Goal: Task Accomplishment & Management: Use online tool/utility

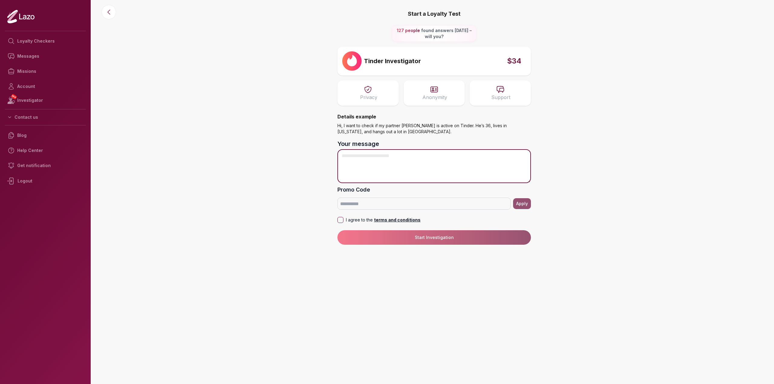
click at [408, 163] on textarea "Your message" at bounding box center [433, 166] width 193 height 34
type textarea "**********"
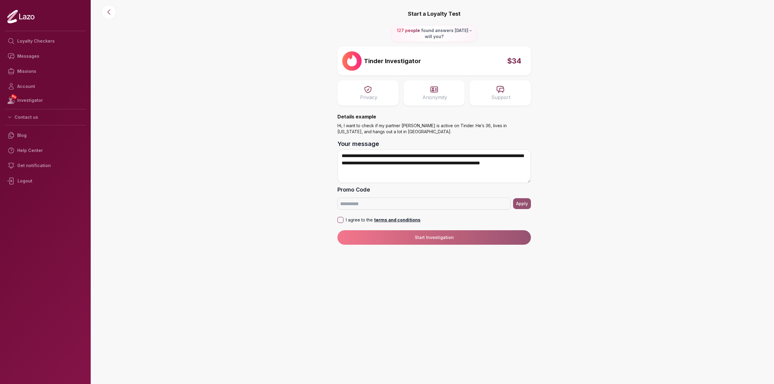
click at [343, 219] on button "I agree to the terms and conditions" at bounding box center [340, 220] width 6 height 6
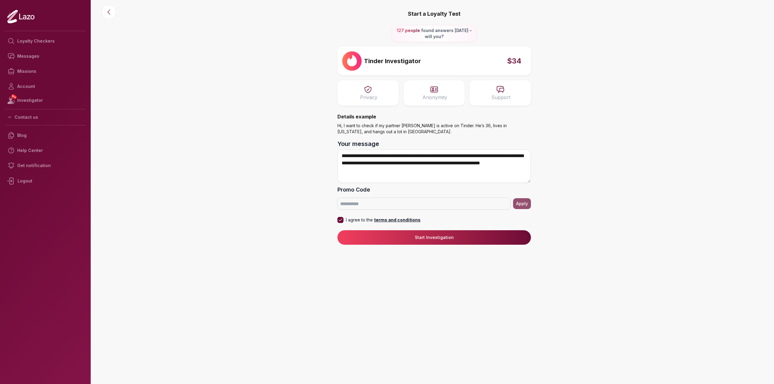
click at [408, 233] on button "Start Investigation" at bounding box center [433, 237] width 193 height 15
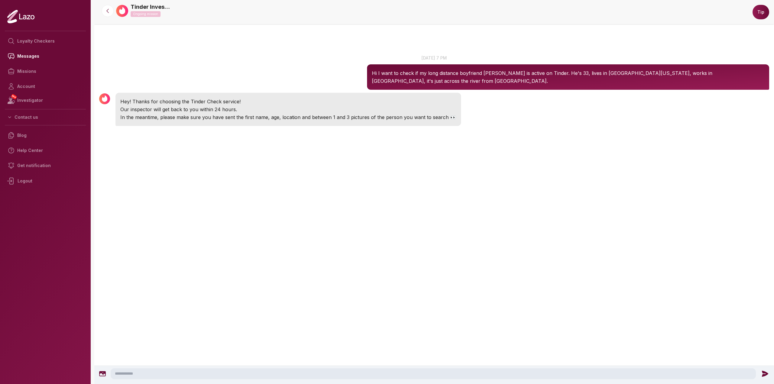
click at [351, 217] on div "Tinder Investigator 19:48 [DATE] 7 pm Hi I want to check if my long distance bo…" at bounding box center [434, 207] width 680 height 367
click at [339, 224] on div "Tinder Investigator 19:48 [DATE] 7 pm Hi I want to check if my long distance bo…" at bounding box center [434, 207] width 680 height 367
click at [339, 223] on div "Tinder Investigator 19:48 [DATE] 7 pm Hi I want to check if my long distance bo…" at bounding box center [434, 207] width 680 height 367
click at [100, 375] on icon at bounding box center [102, 374] width 7 height 5
click at [101, 373] on icon at bounding box center [102, 374] width 7 height 5
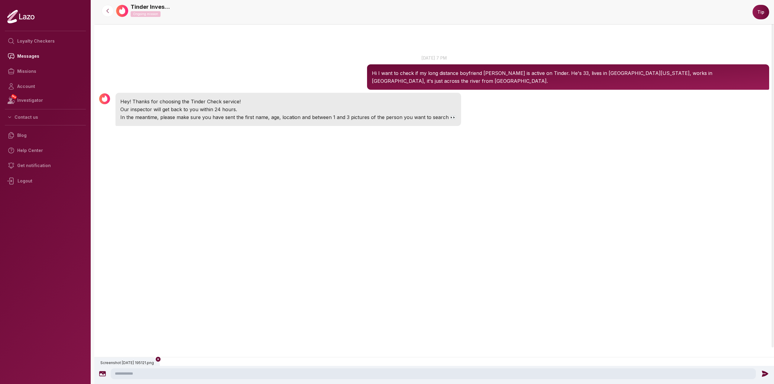
click at [161, 359] on icon at bounding box center [158, 359] width 5 height 5
click at [100, 375] on icon at bounding box center [102, 373] width 7 height 7
click at [766, 374] on icon at bounding box center [765, 374] width 6 height 6
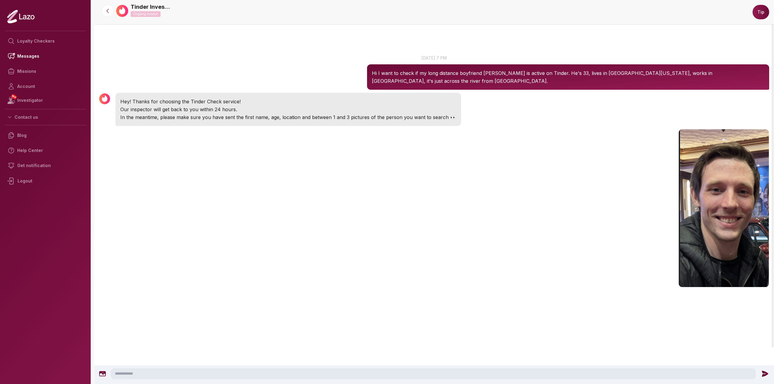
click at [99, 377] on icon at bounding box center [102, 373] width 7 height 7
click at [766, 374] on icon at bounding box center [765, 374] width 8 height 8
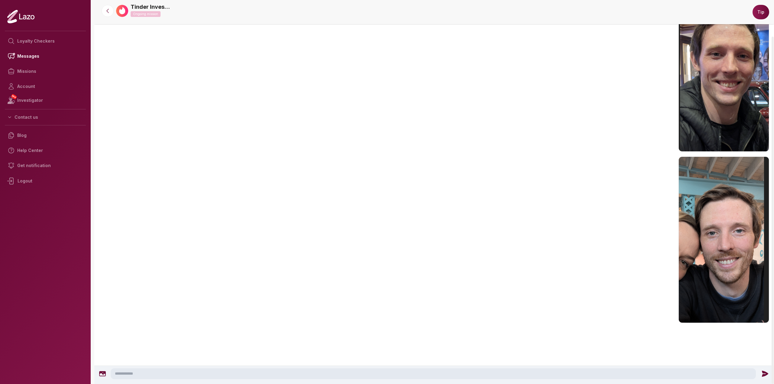
scroll to position [141, 0]
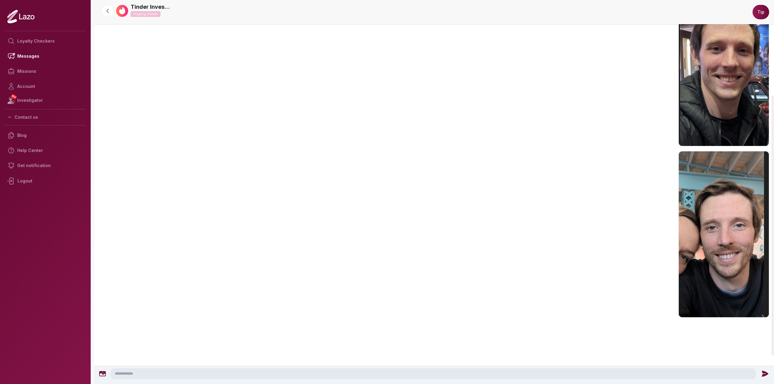
click at [102, 374] on icon at bounding box center [102, 373] width 7 height 7
click at [765, 373] on icon at bounding box center [765, 374] width 6 height 6
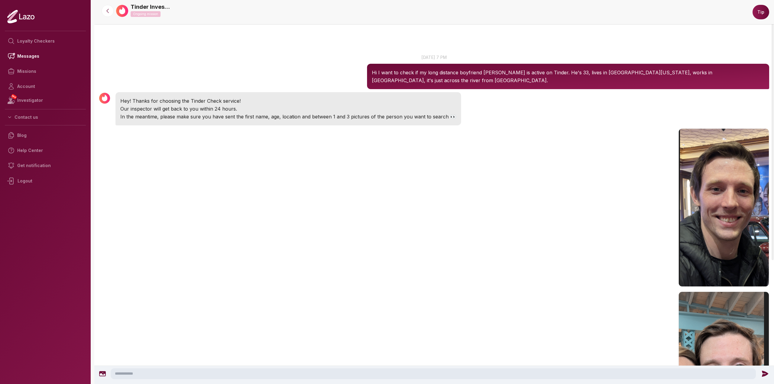
scroll to position [0, 0]
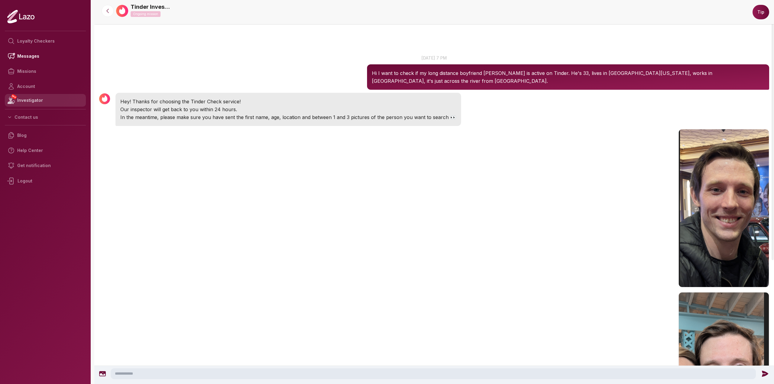
click at [35, 99] on link "NEW Investigator" at bounding box center [45, 100] width 81 height 13
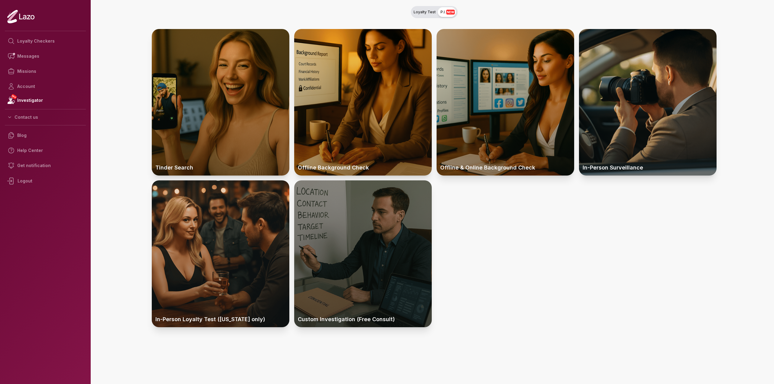
click at [363, 266] on div at bounding box center [363, 253] width 138 height 147
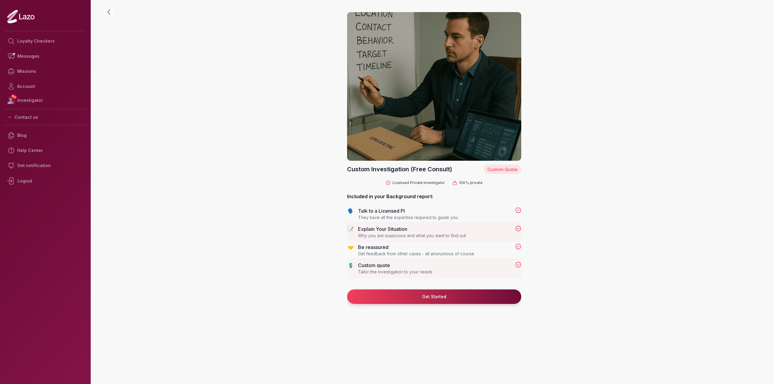
click at [110, 11] on icon at bounding box center [108, 11] width 7 height 7
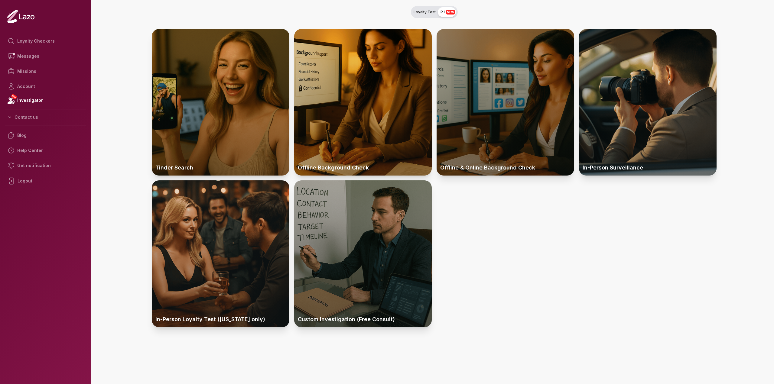
click at [519, 108] on div at bounding box center [506, 102] width 138 height 147
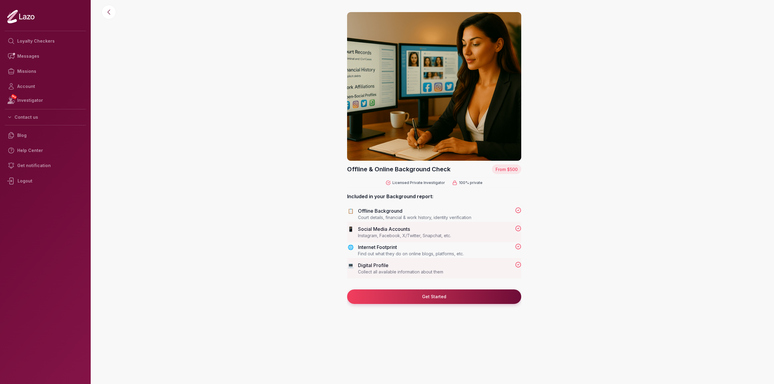
click at [442, 233] on div "📱 Social Media Accounts Instagram, Facebook, X/Twitter, Snapchat, etc." at bounding box center [434, 232] width 174 height 13
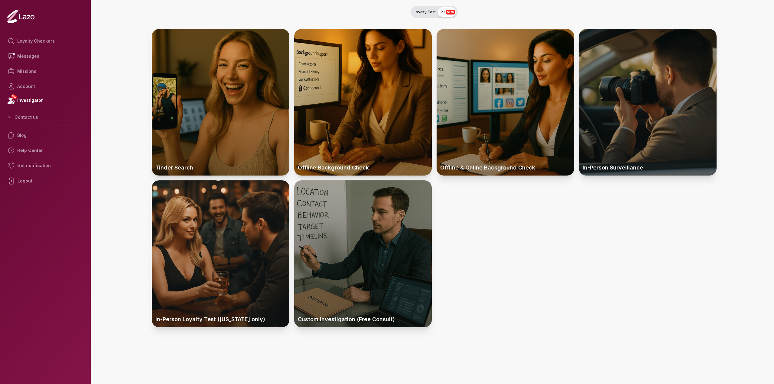
click at [641, 156] on div at bounding box center [648, 102] width 138 height 147
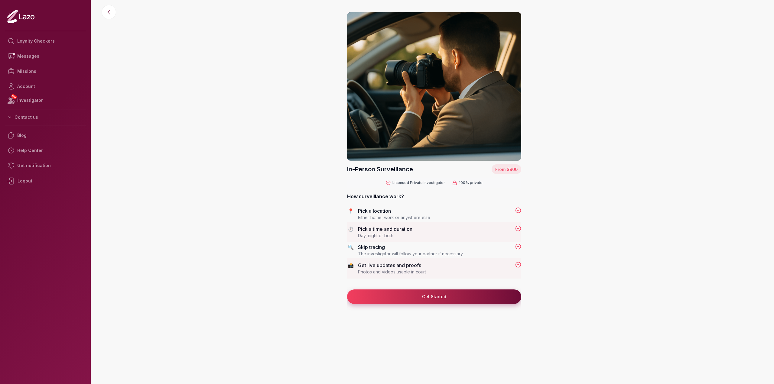
click at [461, 298] on button "Get Started" at bounding box center [434, 297] width 174 height 15
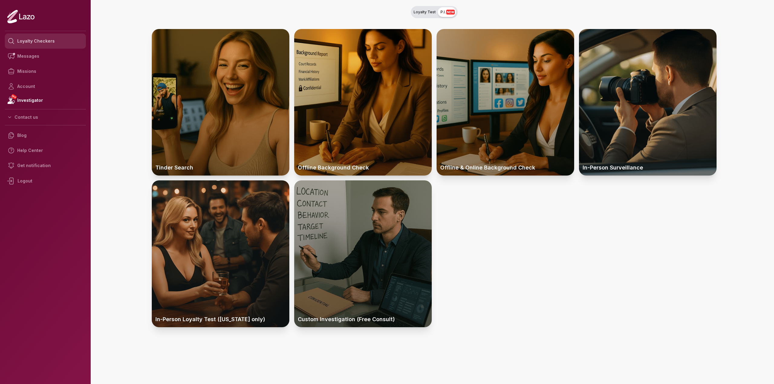
click at [32, 40] on link "Loyalty Checkers" at bounding box center [45, 41] width 81 height 15
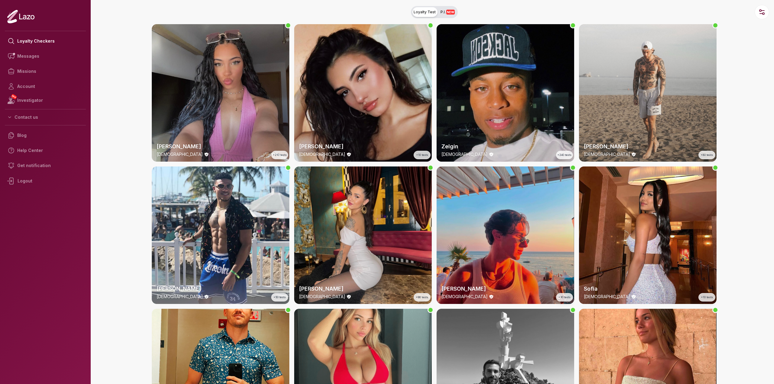
click at [446, 9] on button "Loyalty Test P.I. NEW" at bounding box center [434, 12] width 47 height 12
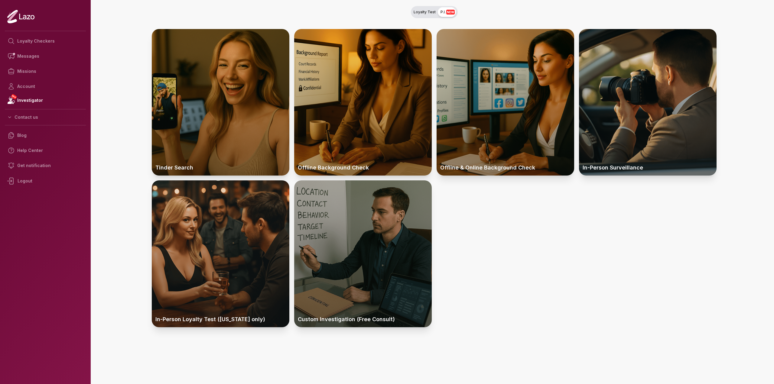
click at [428, 11] on span "Loyalty Test" at bounding box center [425, 12] width 22 height 5
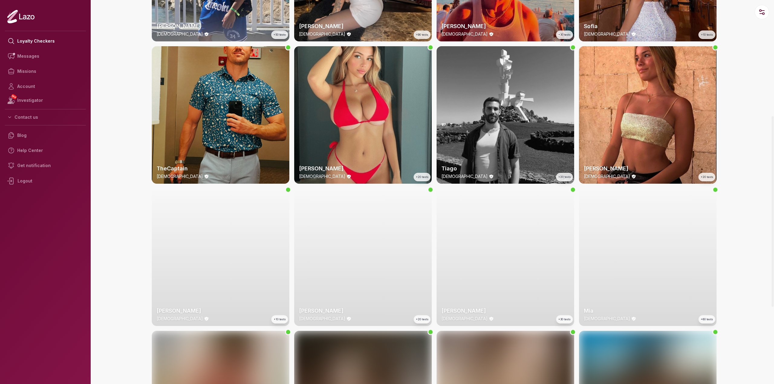
scroll to position [363, 0]
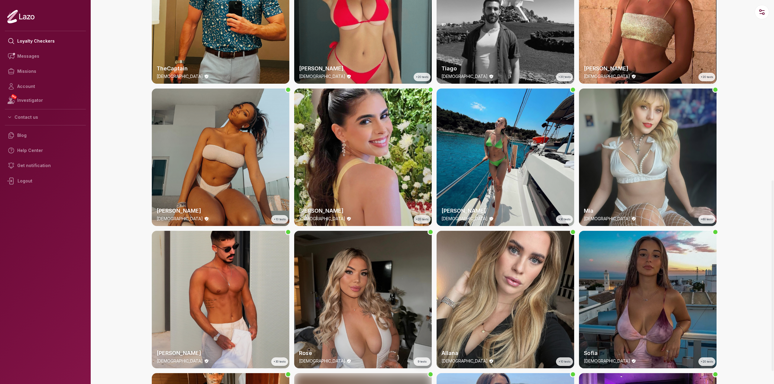
click at [222, 102] on div "[PERSON_NAME] [DEMOGRAPHIC_DATA] +10 tests" at bounding box center [221, 158] width 138 height 138
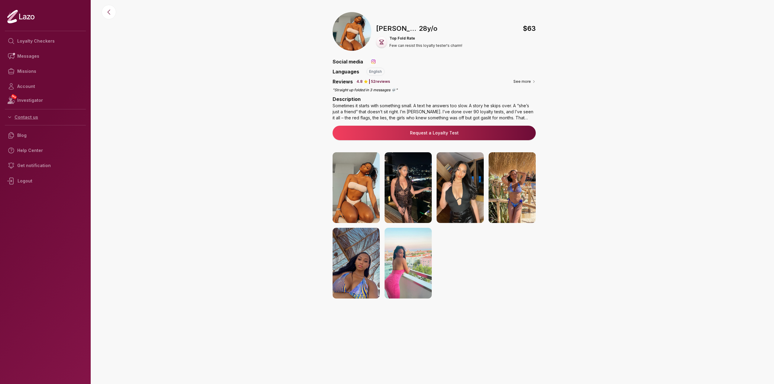
click at [24, 116] on button "Contact us" at bounding box center [45, 117] width 81 height 11
click at [519, 83] on button "See more" at bounding box center [524, 82] width 22 height 6
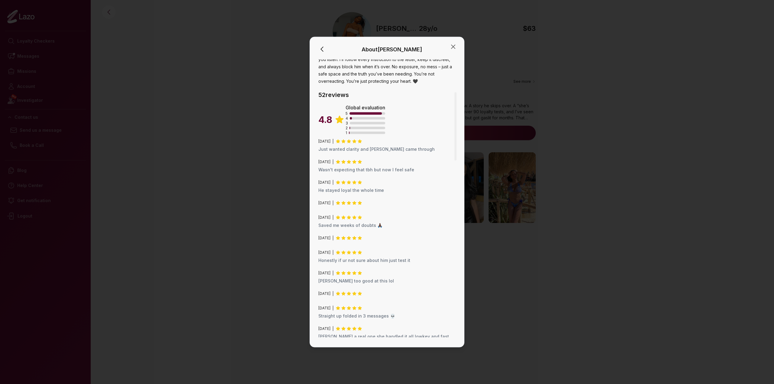
scroll to position [181, 0]
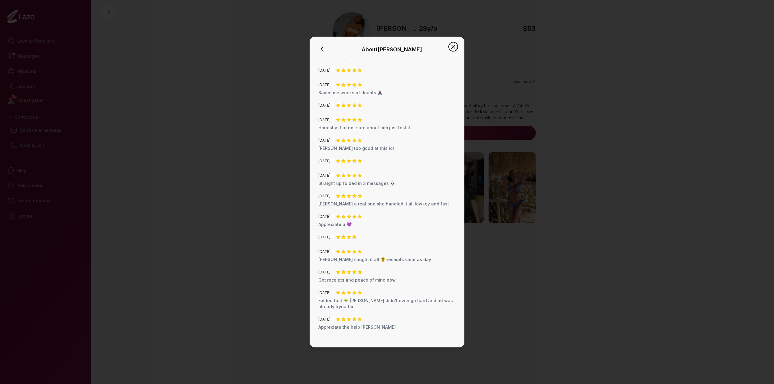
click at [455, 47] on icon "button" at bounding box center [453, 46] width 7 height 7
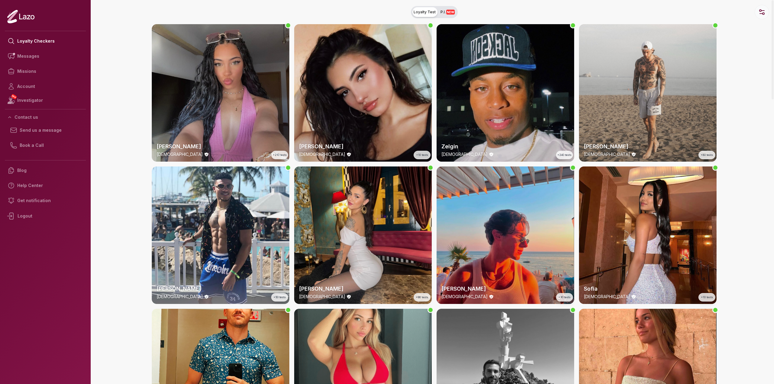
click at [760, 11] on circle "button" at bounding box center [760, 11] width 2 height 2
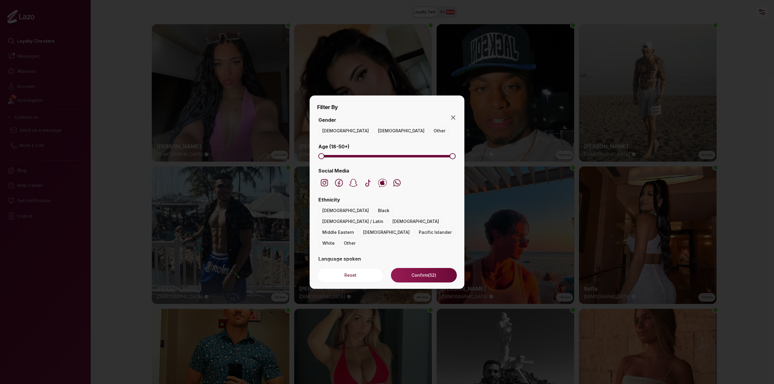
click at [356, 265] on button "English" at bounding box center [353, 270] width 23 height 10
click at [341, 156] on span "Minimum" at bounding box center [342, 156] width 6 height 6
click at [349, 156] on span "Minimum" at bounding box center [350, 156] width 6 height 6
click at [375, 156] on span "Maximum" at bounding box center [375, 156] width 6 height 6
click at [374, 130] on button "[DEMOGRAPHIC_DATA]" at bounding box center [401, 131] width 54 height 10
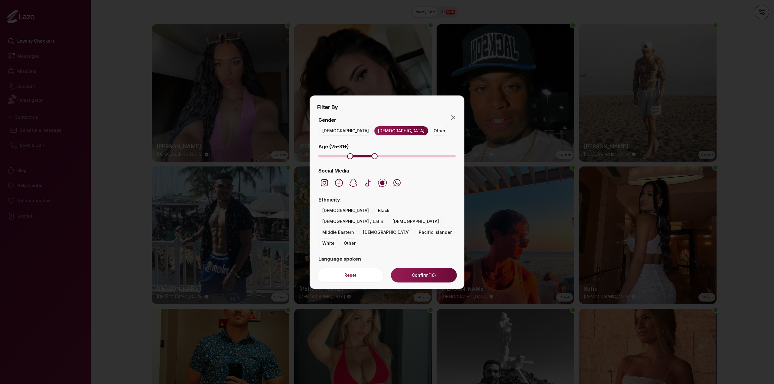
click at [437, 275] on button "Confirm (16)" at bounding box center [424, 275] width 66 height 15
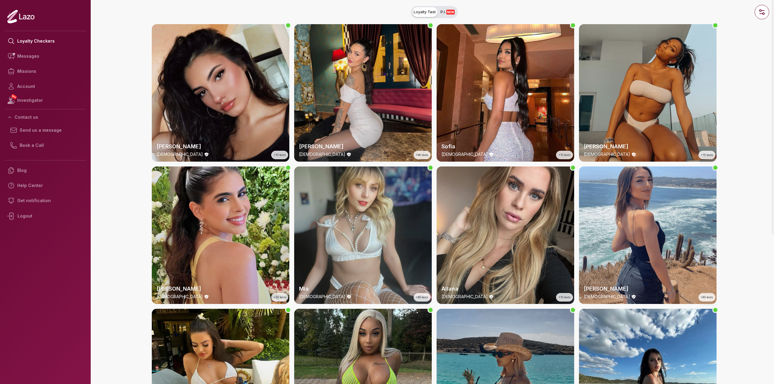
click at [670, 84] on div "[PERSON_NAME] [DEMOGRAPHIC_DATA] +10 tests" at bounding box center [648, 93] width 138 height 138
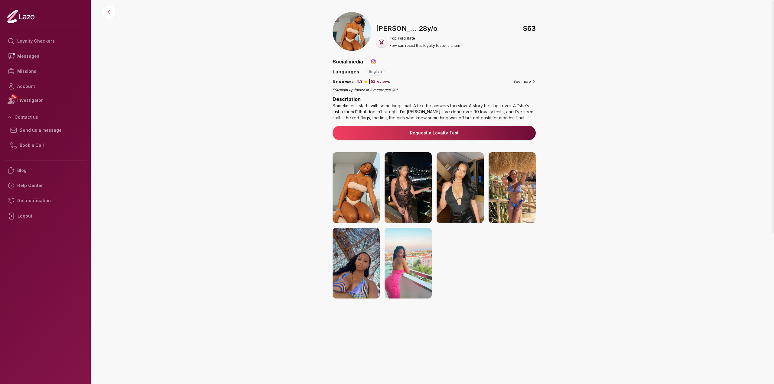
click at [398, 185] on img at bounding box center [408, 187] width 47 height 71
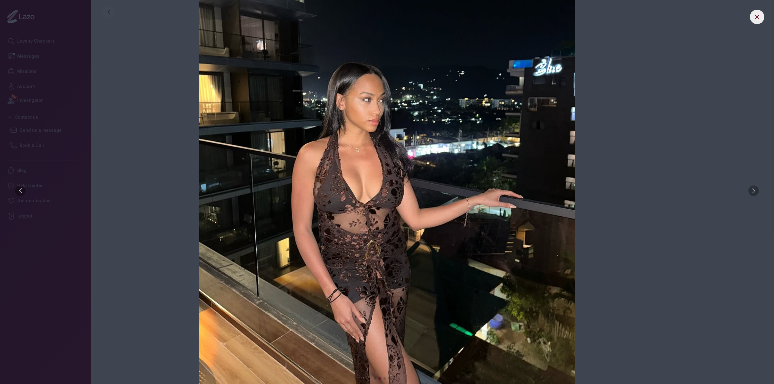
click at [755, 191] on div at bounding box center [753, 191] width 11 height 11
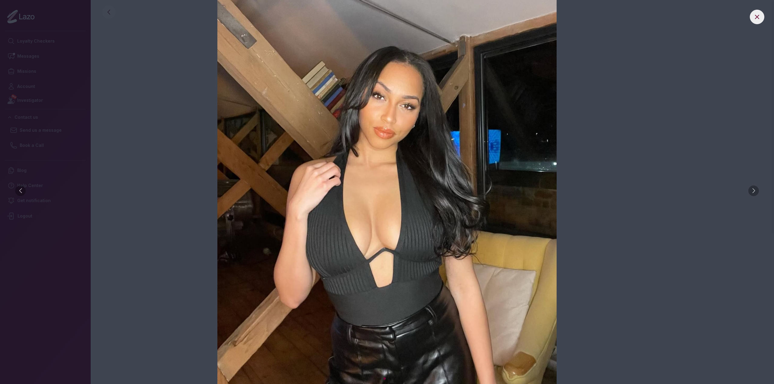
click at [755, 190] on div at bounding box center [753, 191] width 11 height 11
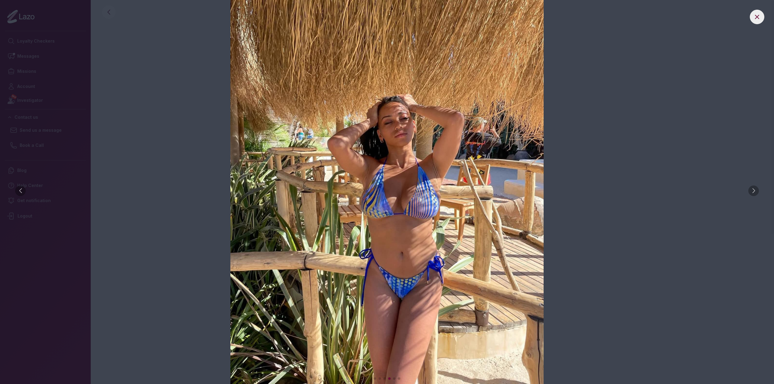
click at [755, 190] on div at bounding box center [753, 191] width 11 height 11
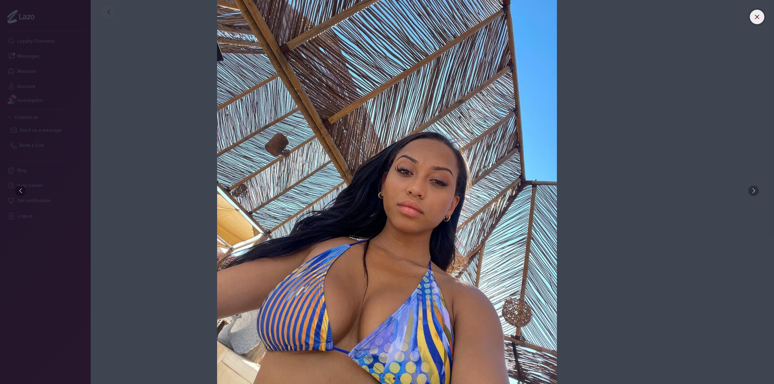
click at [759, 14] on icon at bounding box center [756, 16] width 7 height 7
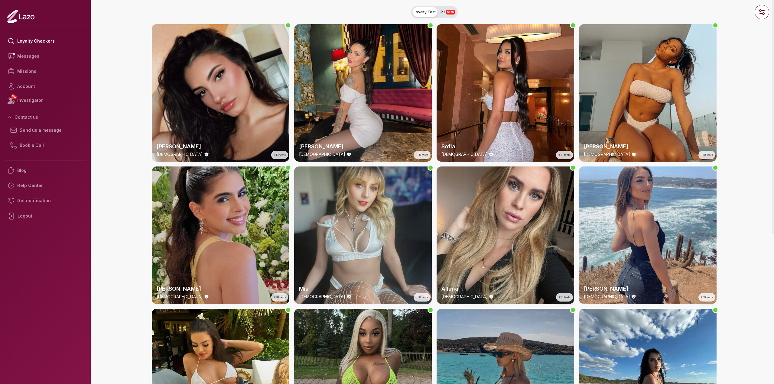
click at [212, 223] on div "[PERSON_NAME] [DEMOGRAPHIC_DATA] +20 tests" at bounding box center [221, 236] width 138 height 138
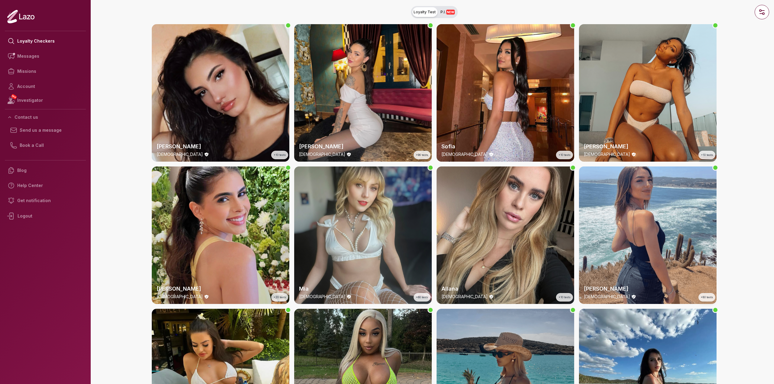
scroll to position [43, 0]
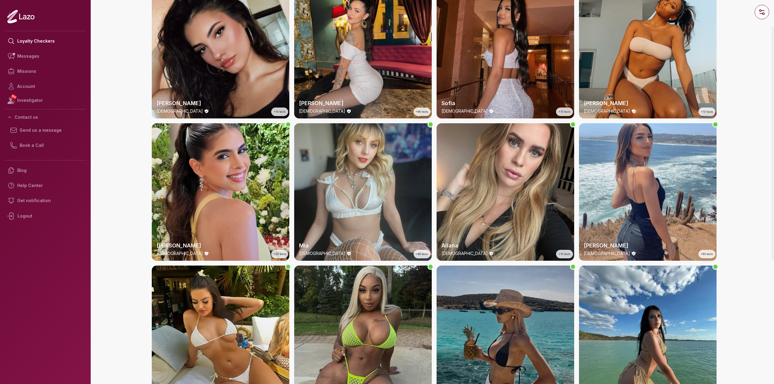
click at [513, 47] on div "Sofia [DEMOGRAPHIC_DATA] +10 tests" at bounding box center [506, 50] width 138 height 138
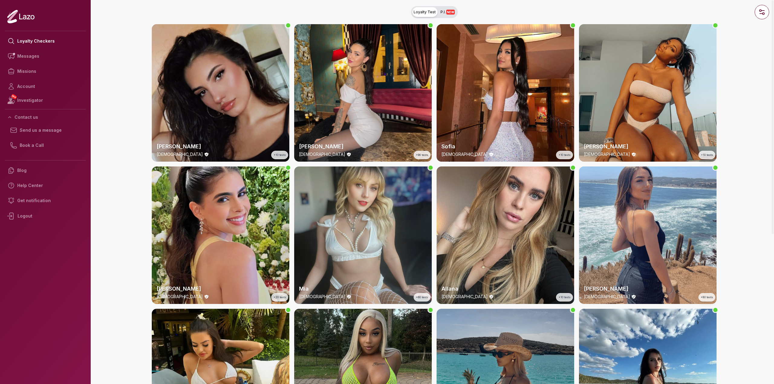
click at [228, 110] on div "[PERSON_NAME] [DEMOGRAPHIC_DATA] +10 tests" at bounding box center [221, 93] width 138 height 138
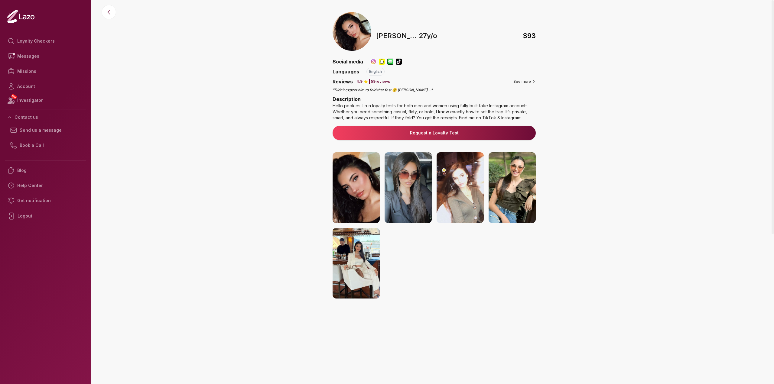
click at [516, 82] on button "See more" at bounding box center [524, 82] width 22 height 6
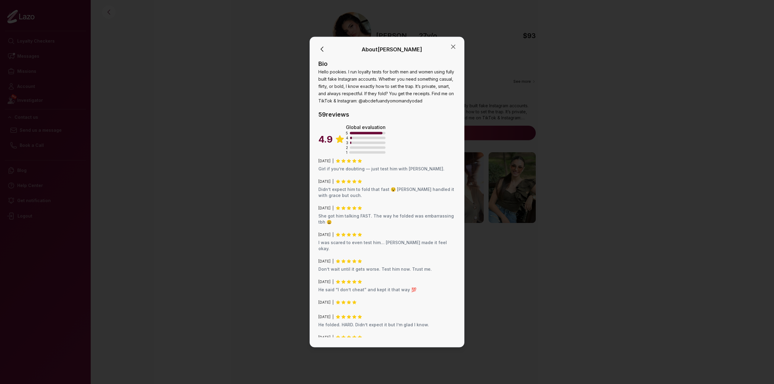
click at [223, 159] on div at bounding box center [387, 192] width 774 height 384
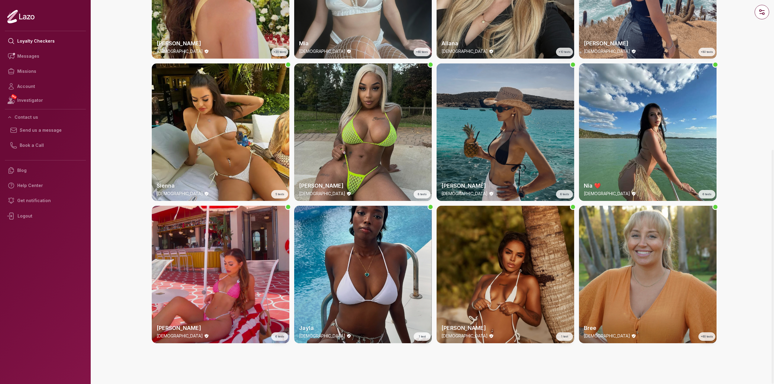
scroll to position [246, 0]
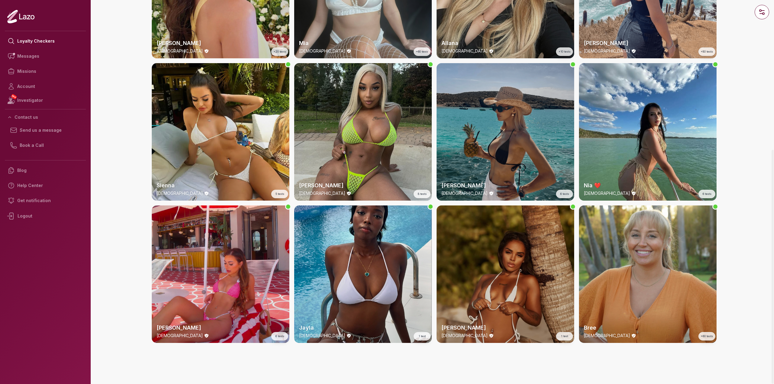
click at [529, 268] on div "[PERSON_NAME] [DEMOGRAPHIC_DATA] 1 test" at bounding box center [506, 275] width 138 height 138
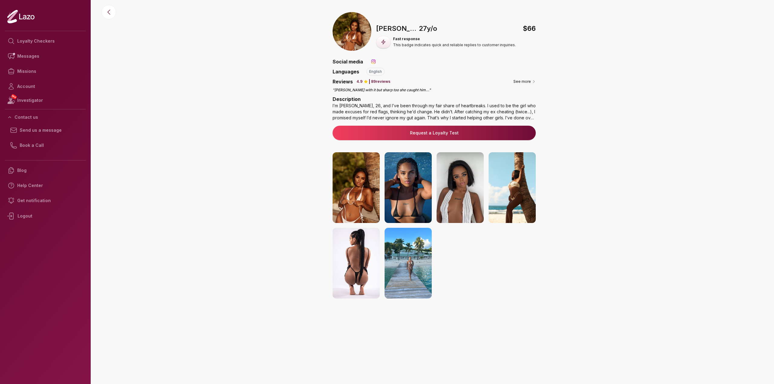
click at [358, 262] on img at bounding box center [356, 263] width 47 height 71
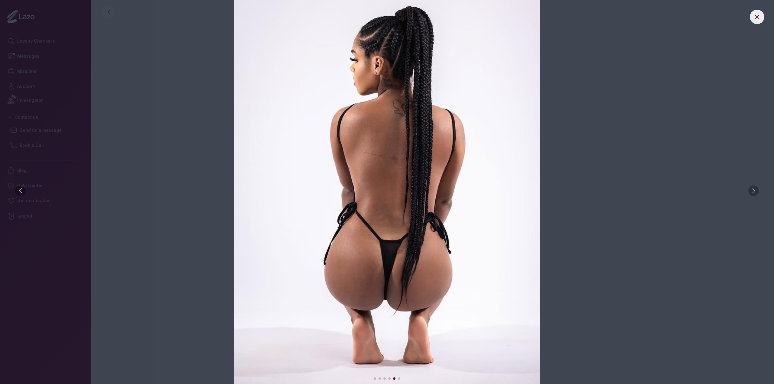
click at [754, 190] on div at bounding box center [753, 191] width 11 height 11
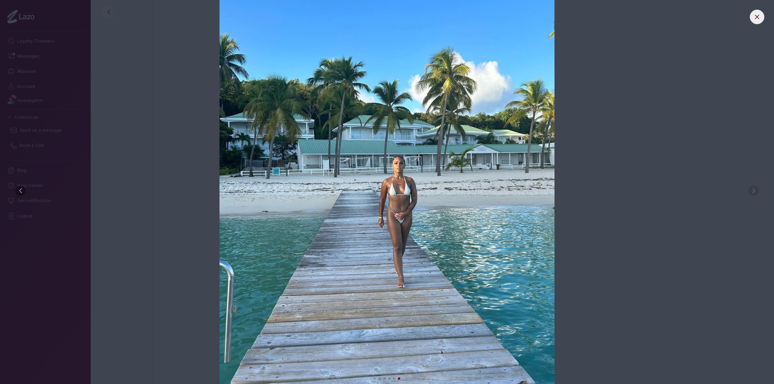
click at [755, 191] on img at bounding box center [387, 192] width 750 height 384
click at [752, 192] on img at bounding box center [387, 192] width 750 height 384
click at [17, 192] on div at bounding box center [20, 191] width 11 height 11
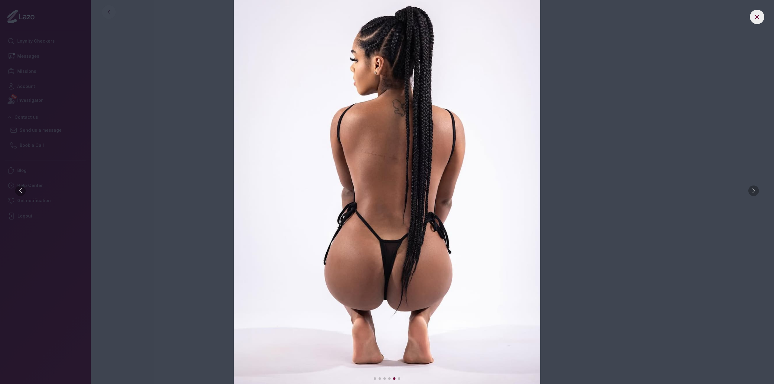
click at [17, 190] on div at bounding box center [20, 191] width 11 height 11
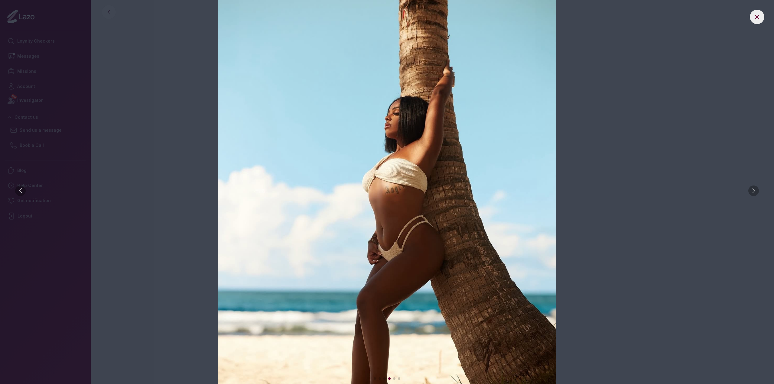
click at [17, 190] on div at bounding box center [20, 191] width 11 height 11
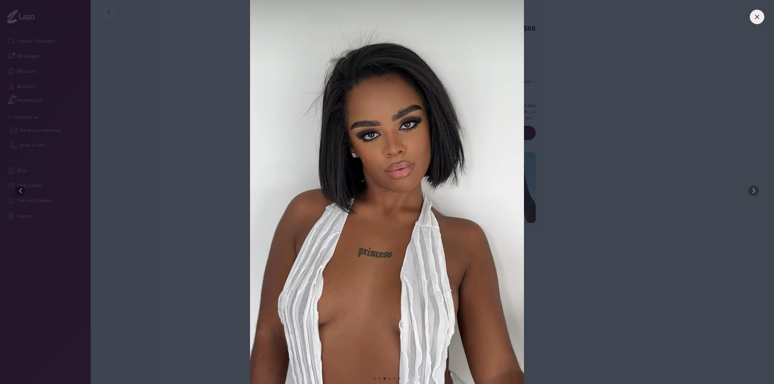
click at [17, 190] on div at bounding box center [20, 191] width 11 height 11
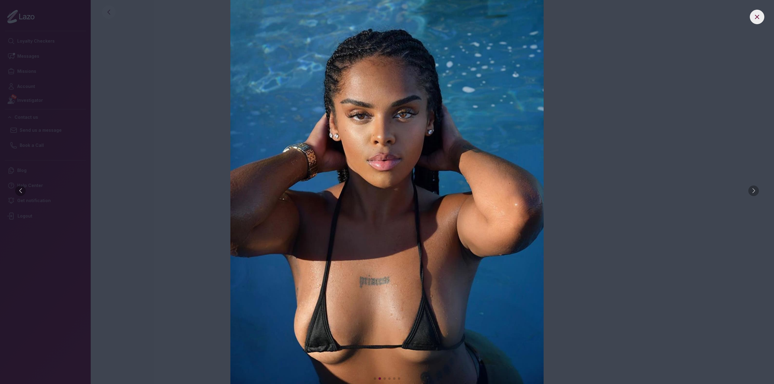
click at [17, 190] on div at bounding box center [20, 191] width 11 height 11
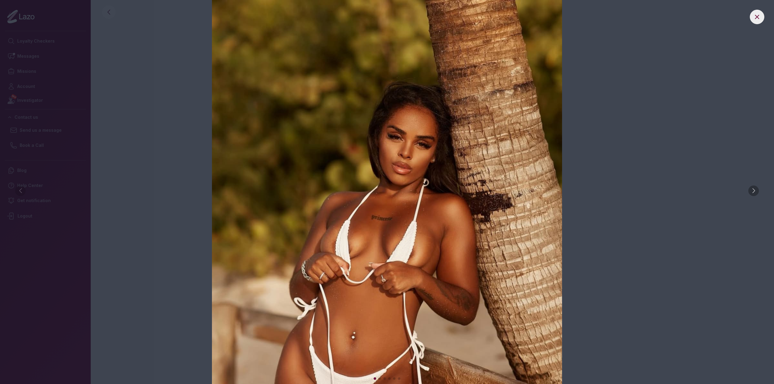
click at [17, 190] on img at bounding box center [387, 192] width 750 height 384
click at [179, 180] on img at bounding box center [387, 192] width 750 height 384
click at [760, 18] on icon at bounding box center [756, 16] width 7 height 7
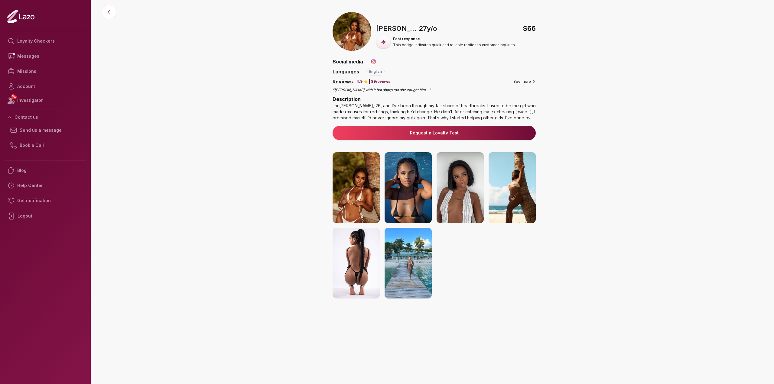
scroll to position [246, 0]
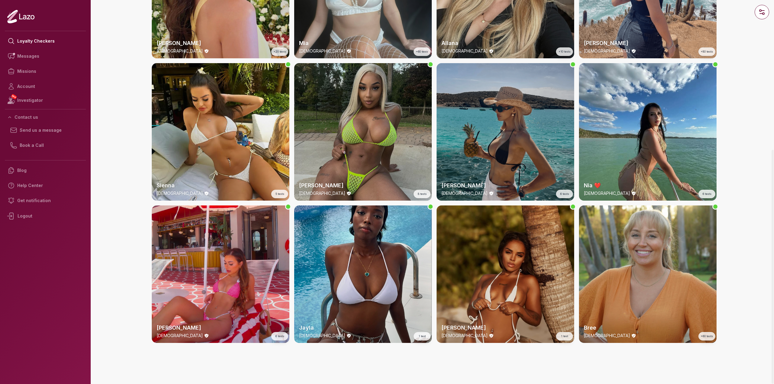
click at [317, 89] on div "[PERSON_NAME] [DEMOGRAPHIC_DATA] 8 tests" at bounding box center [363, 132] width 138 height 138
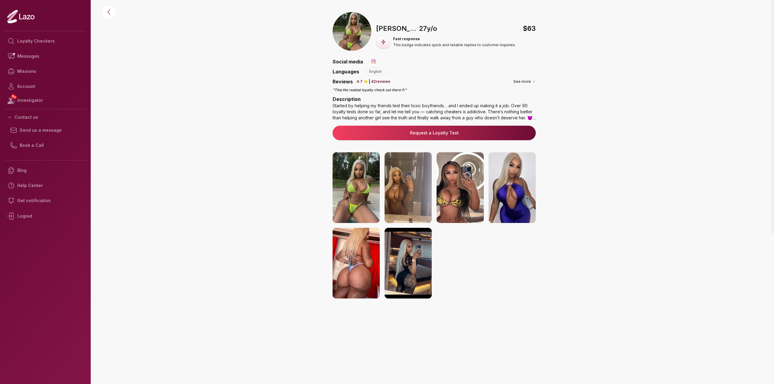
click at [414, 197] on img at bounding box center [408, 187] width 47 height 71
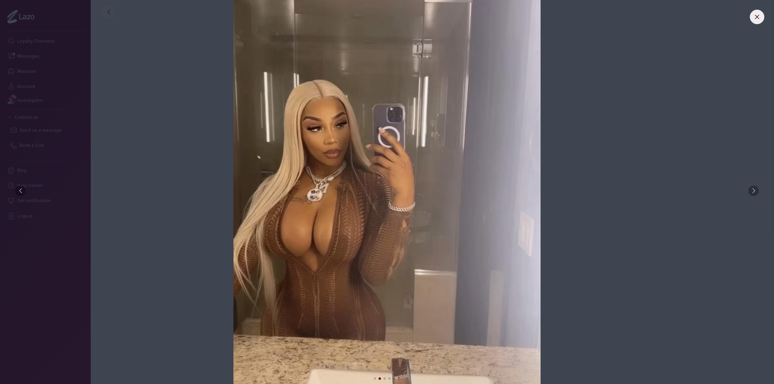
click at [755, 190] on div at bounding box center [753, 191] width 11 height 11
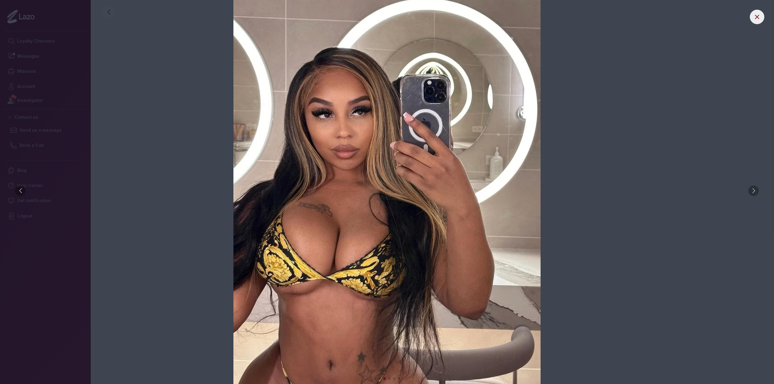
click at [755, 190] on div at bounding box center [753, 191] width 11 height 11
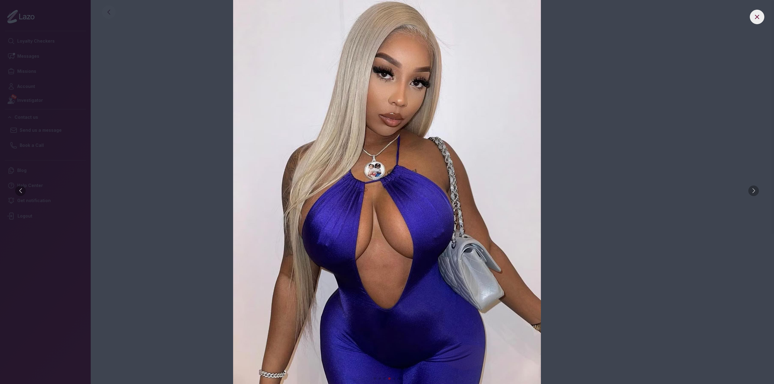
click at [755, 190] on div at bounding box center [753, 191] width 11 height 11
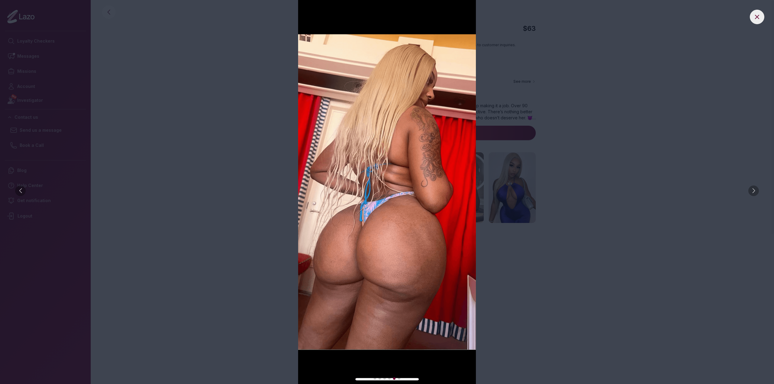
click at [755, 190] on div at bounding box center [753, 191] width 11 height 11
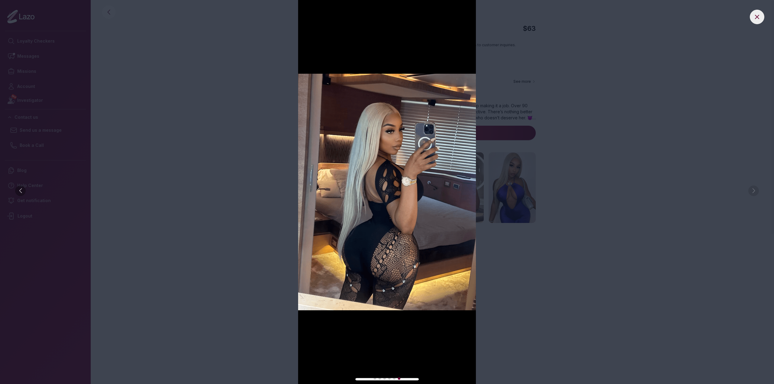
click at [598, 191] on img at bounding box center [387, 192] width 750 height 384
click at [755, 11] on button at bounding box center [757, 17] width 15 height 15
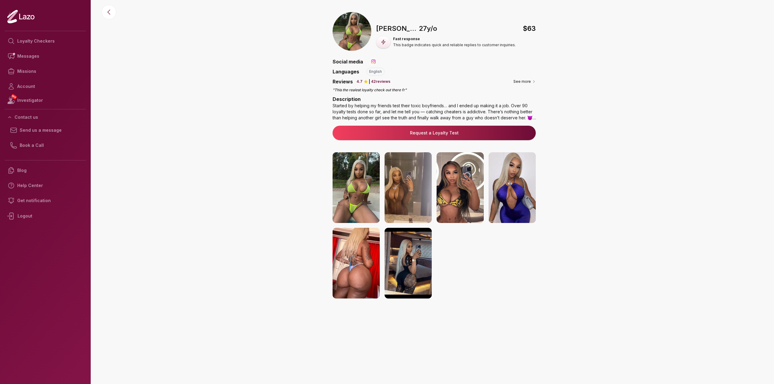
scroll to position [186, 0]
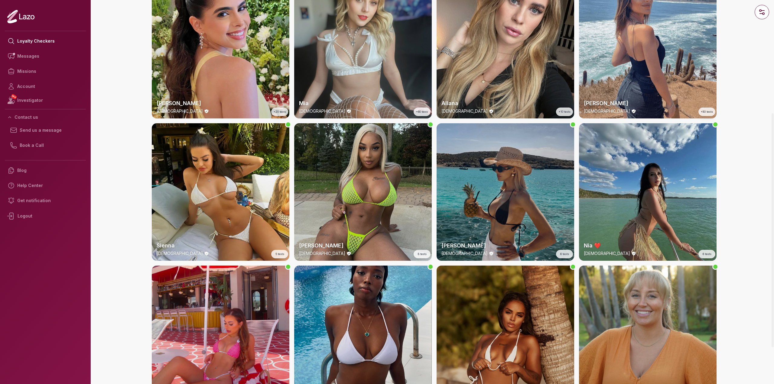
click at [660, 150] on div "Nia ❤️ [DEMOGRAPHIC_DATA] 6 tests" at bounding box center [648, 192] width 138 height 138
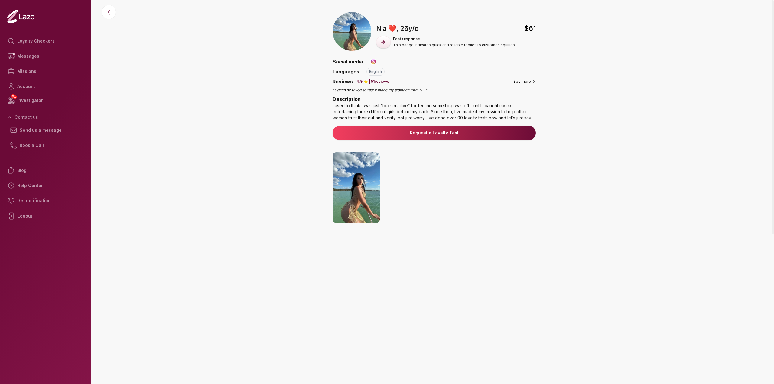
click at [338, 182] on img at bounding box center [356, 187] width 47 height 71
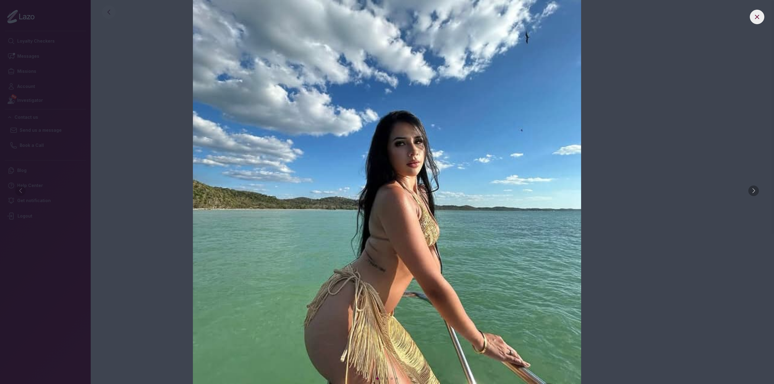
click at [755, 190] on div at bounding box center [753, 191] width 11 height 11
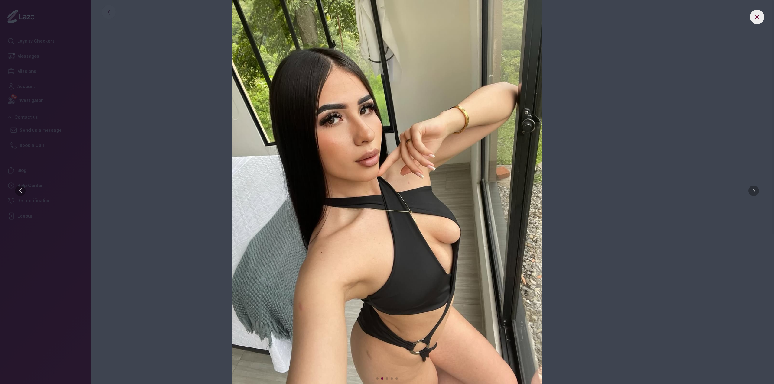
click at [746, 190] on img at bounding box center [387, 192] width 750 height 384
click at [755, 190] on div at bounding box center [753, 191] width 11 height 11
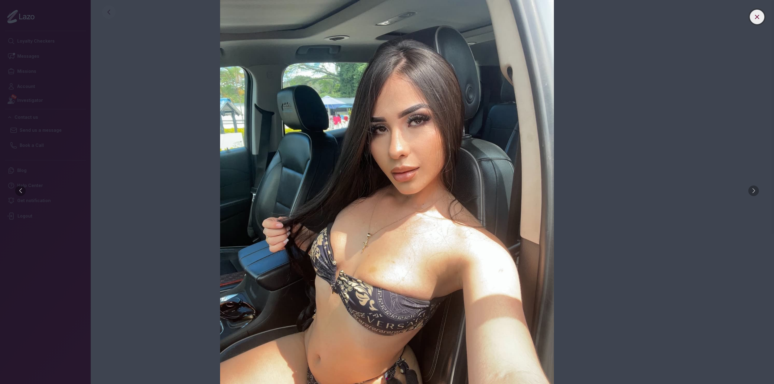
click at [759, 15] on icon at bounding box center [756, 16] width 7 height 7
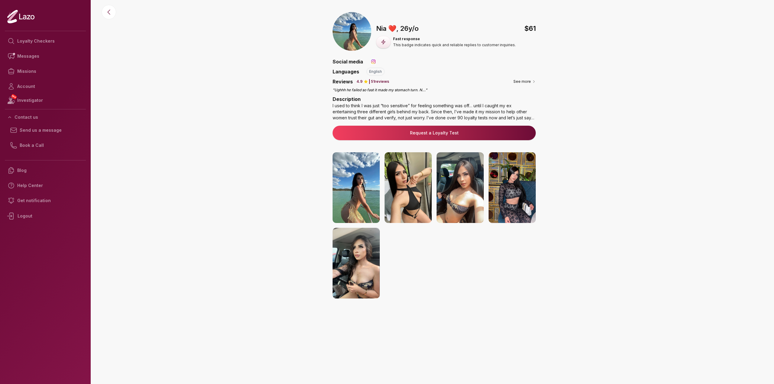
scroll to position [186, 0]
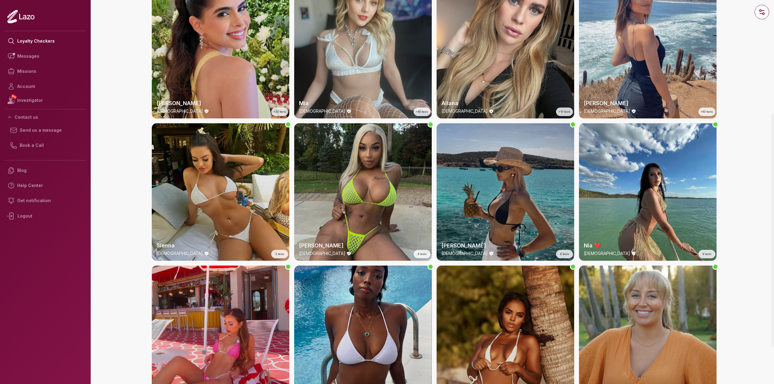
click at [205, 217] on div "Sienna [DEMOGRAPHIC_DATA] 5 tests" at bounding box center [221, 192] width 138 height 138
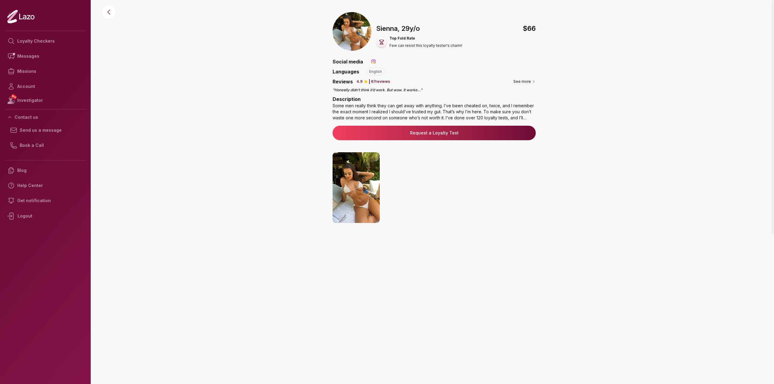
click at [357, 185] on img at bounding box center [356, 187] width 47 height 71
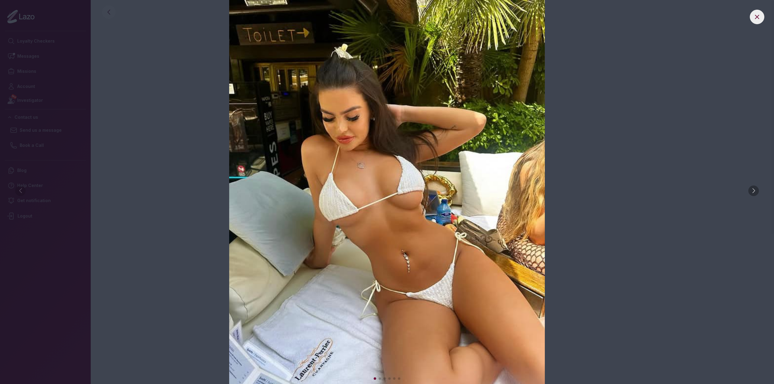
click at [753, 191] on div at bounding box center [753, 191] width 11 height 11
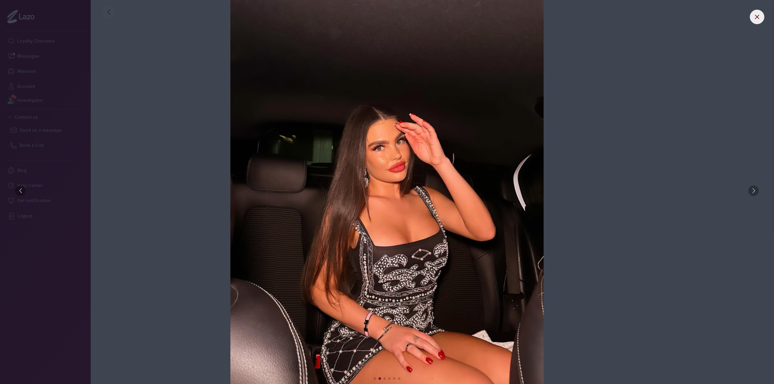
click at [753, 191] on div at bounding box center [753, 191] width 11 height 11
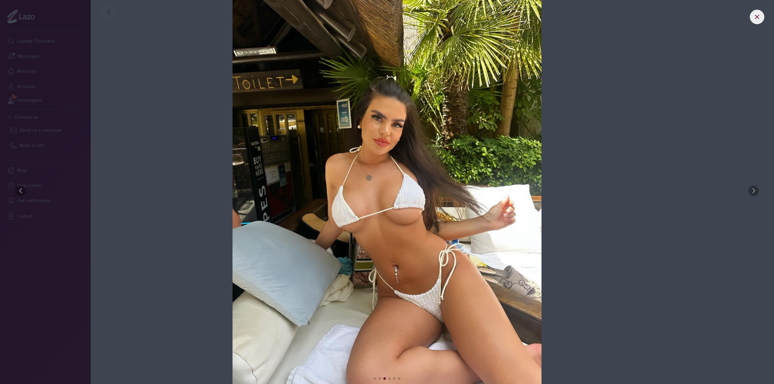
click at [753, 191] on div at bounding box center [753, 191] width 11 height 11
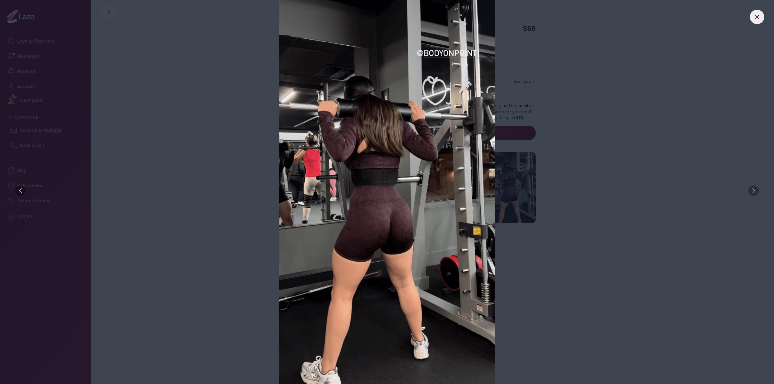
click at [753, 191] on div at bounding box center [753, 191] width 11 height 11
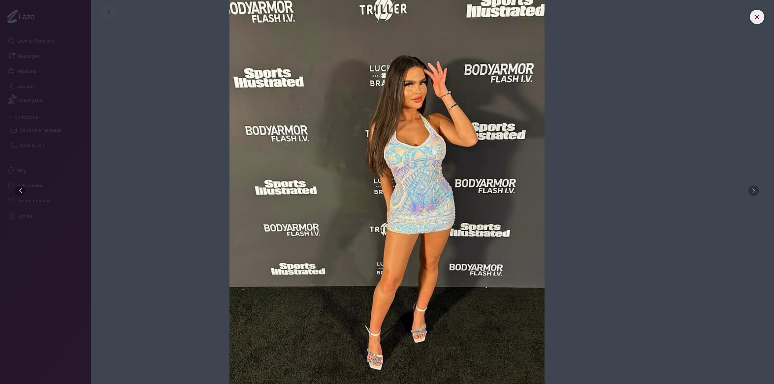
click at [756, 14] on icon at bounding box center [756, 16] width 7 height 7
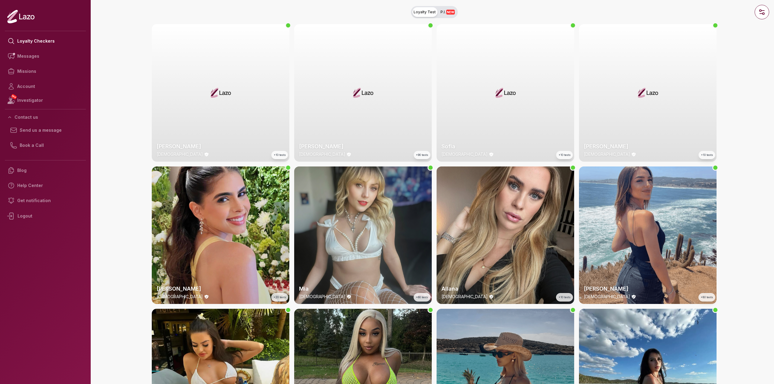
scroll to position [186, 0]
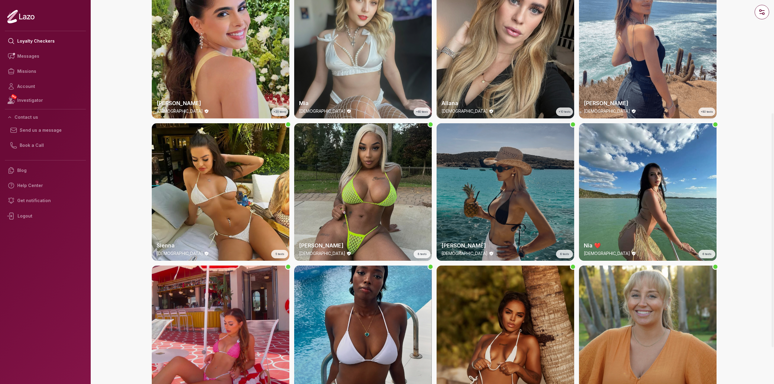
click at [449, 190] on div "[PERSON_NAME] [DEMOGRAPHIC_DATA] 6 tests" at bounding box center [506, 192] width 138 height 138
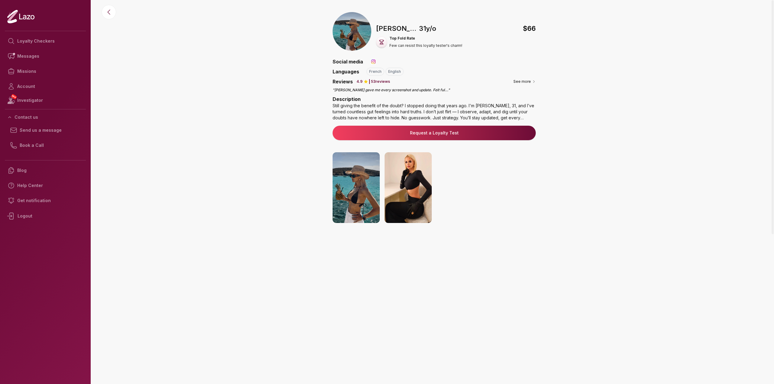
click at [394, 172] on img at bounding box center [408, 187] width 47 height 71
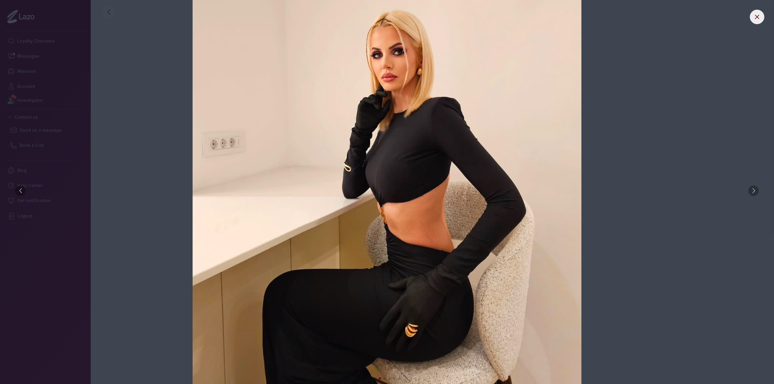
click at [755, 190] on div at bounding box center [753, 191] width 11 height 11
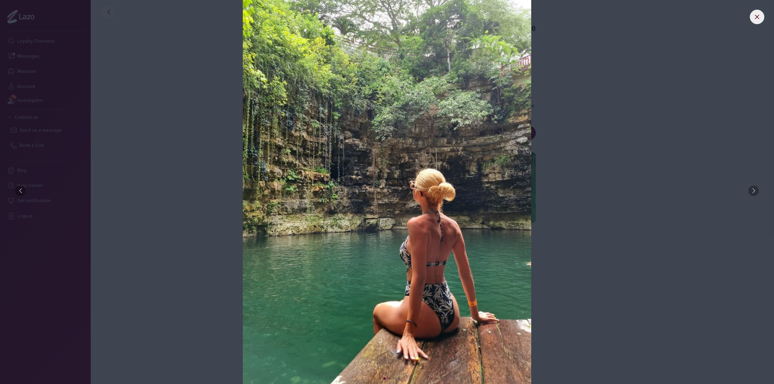
click at [755, 190] on div at bounding box center [753, 191] width 11 height 11
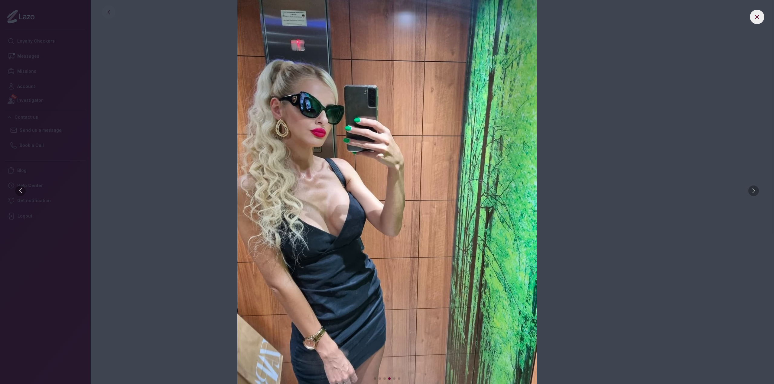
click at [755, 190] on div at bounding box center [753, 191] width 11 height 11
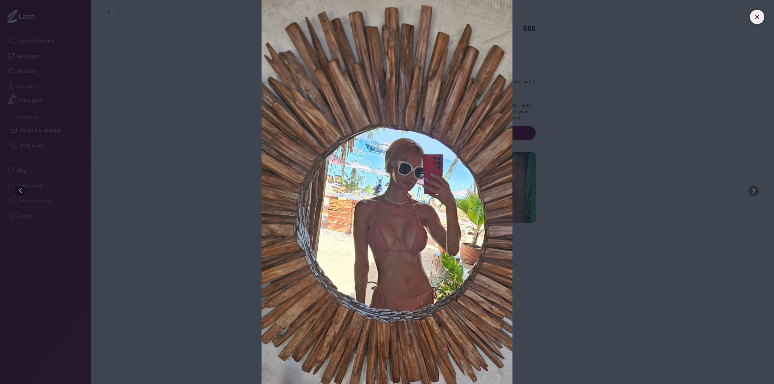
click at [753, 16] on button at bounding box center [757, 17] width 15 height 15
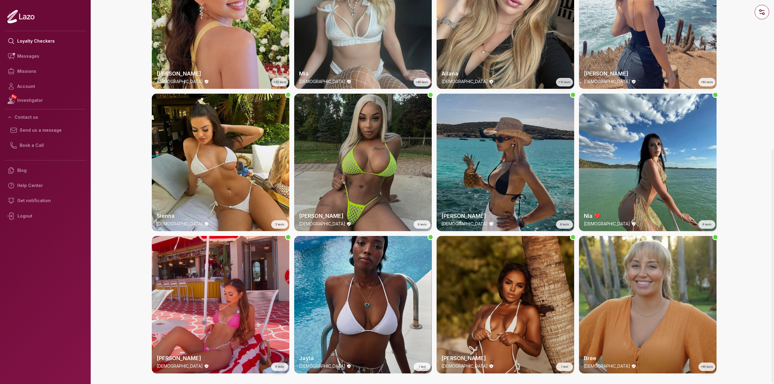
scroll to position [246, 0]
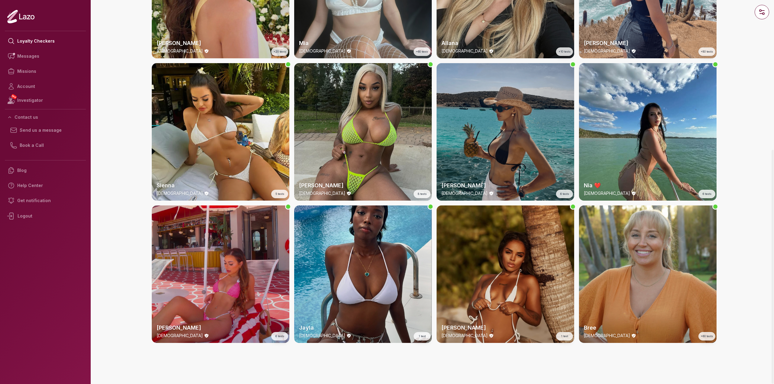
click at [198, 236] on div "[PERSON_NAME] [DEMOGRAPHIC_DATA] 6 tests" at bounding box center [221, 275] width 138 height 138
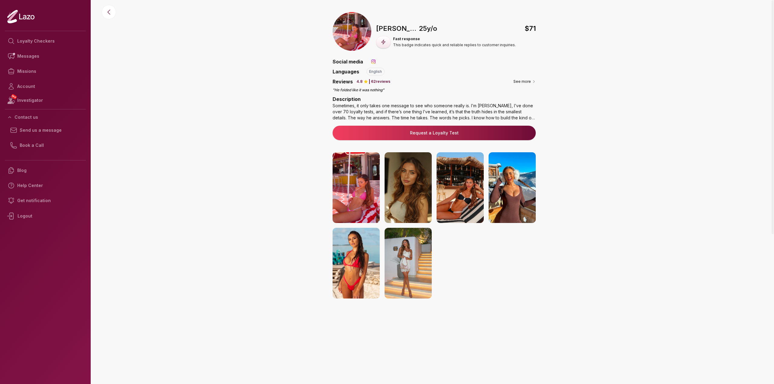
click at [401, 135] on link "Request a Loyalty Test" at bounding box center [433, 133] width 193 height 6
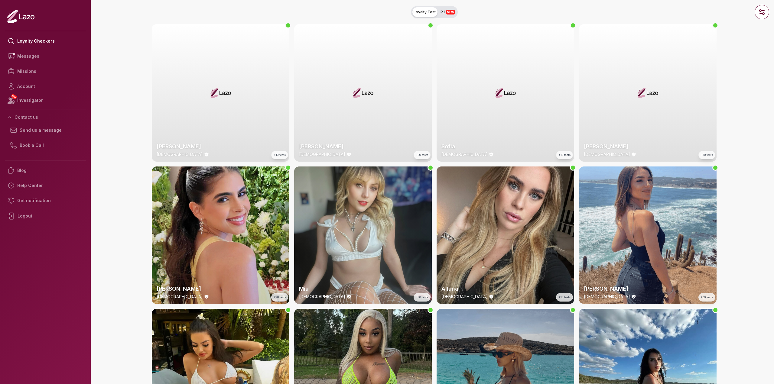
scroll to position [246, 0]
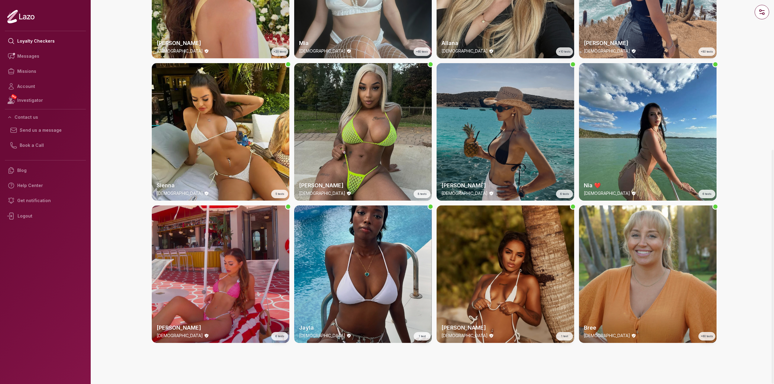
click at [263, 291] on div "[PERSON_NAME] [DEMOGRAPHIC_DATA] 6 tests" at bounding box center [221, 275] width 138 height 138
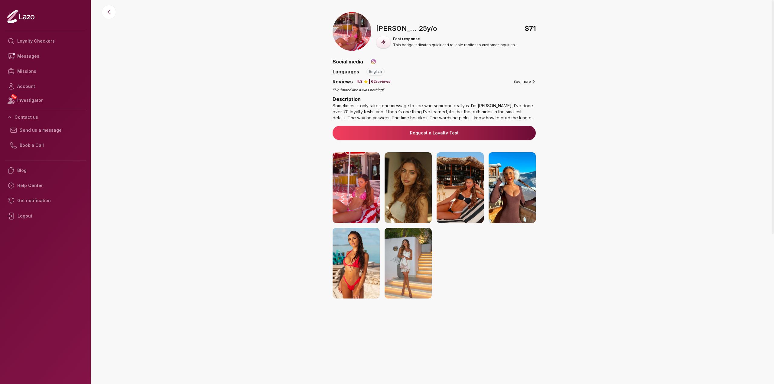
click at [415, 196] on img at bounding box center [408, 187] width 47 height 71
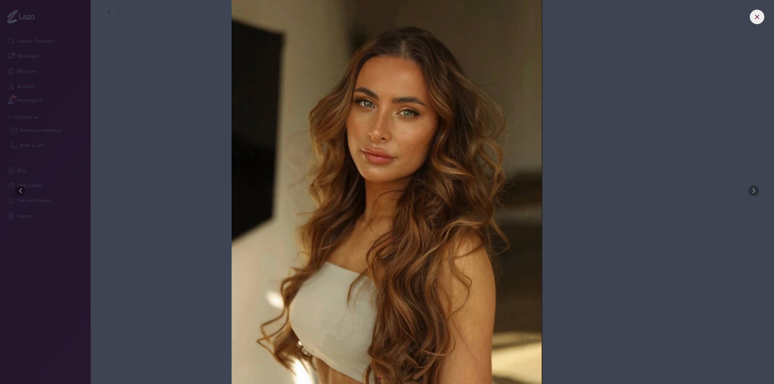
click at [757, 192] on div at bounding box center [753, 191] width 11 height 11
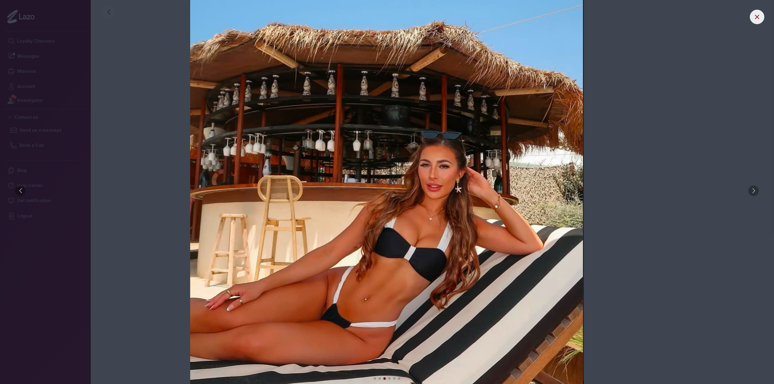
click at [755, 189] on div at bounding box center [753, 191] width 11 height 11
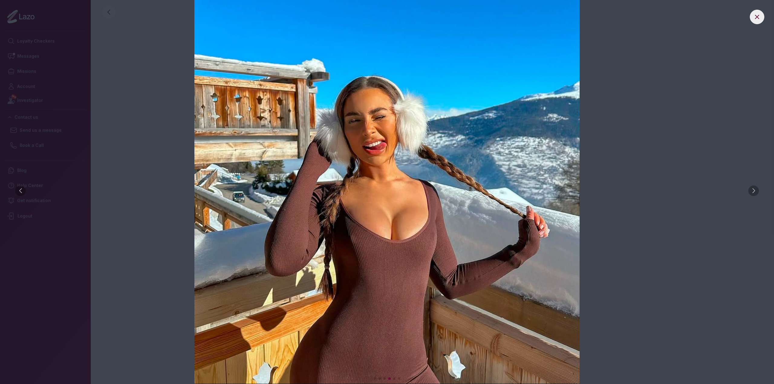
click at [755, 189] on div at bounding box center [753, 191] width 11 height 11
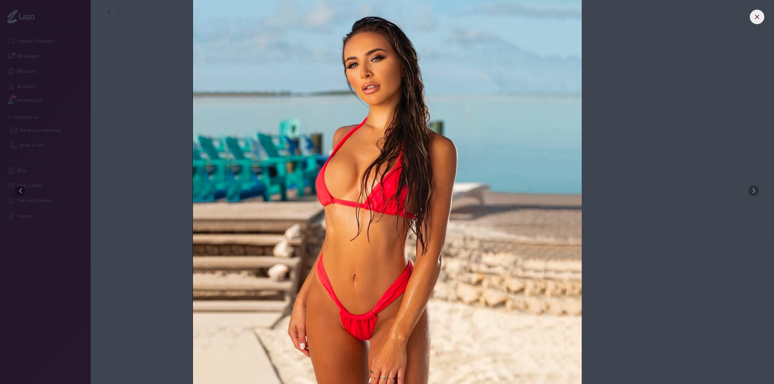
click at [755, 189] on div at bounding box center [753, 191] width 11 height 11
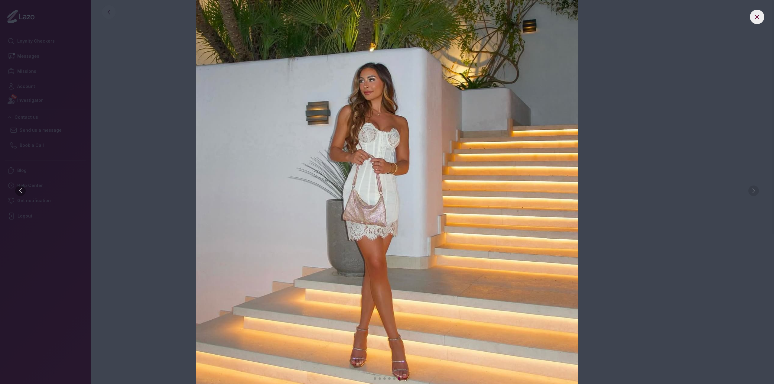
click at [755, 189] on img at bounding box center [387, 192] width 750 height 384
click at [758, 19] on icon at bounding box center [756, 16] width 7 height 7
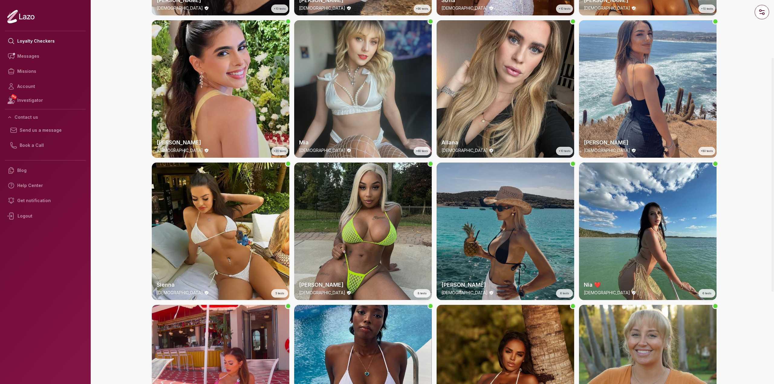
scroll to position [95, 0]
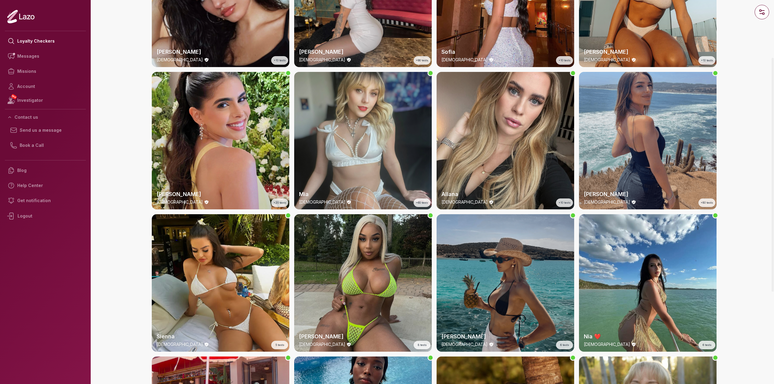
click at [692, 169] on div "Alba [DEMOGRAPHIC_DATA] +80 tests" at bounding box center [648, 141] width 138 height 138
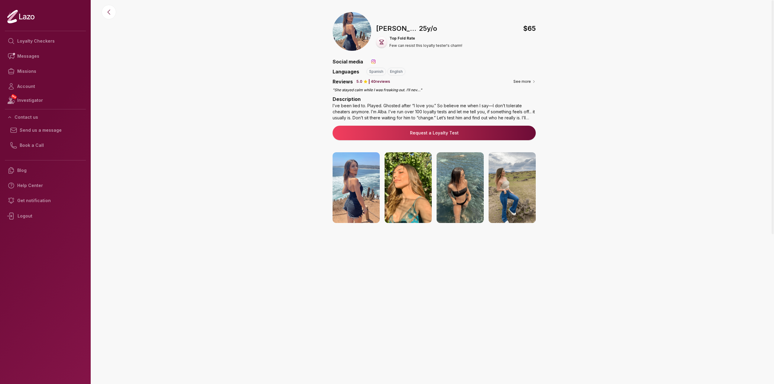
click at [345, 179] on img at bounding box center [356, 187] width 47 height 71
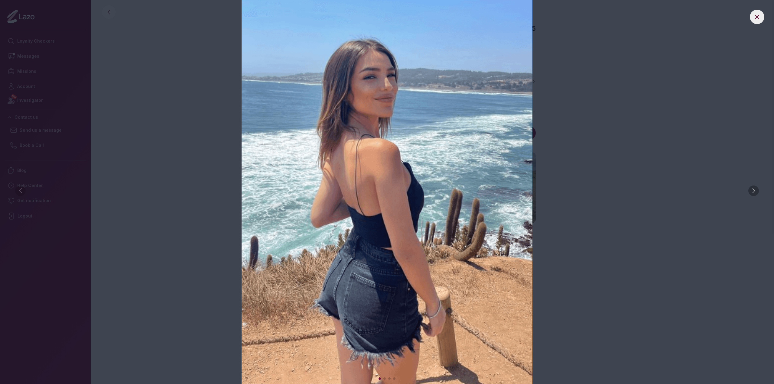
click at [755, 187] on div at bounding box center [753, 191] width 11 height 11
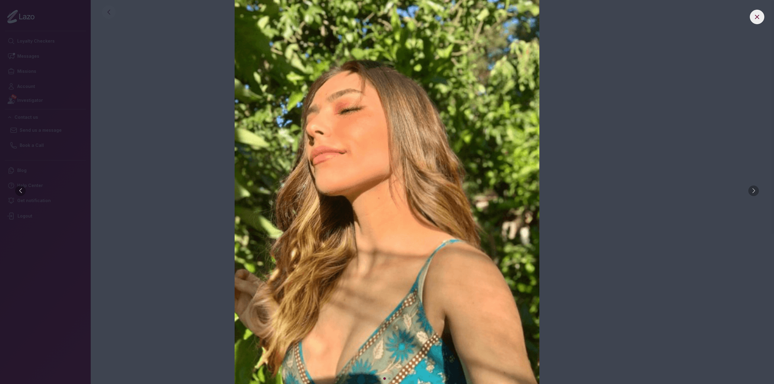
click at [755, 187] on div at bounding box center [753, 191] width 11 height 11
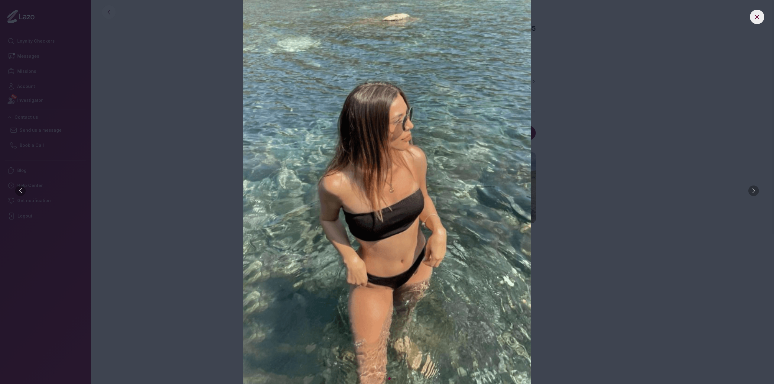
click at [755, 187] on div at bounding box center [753, 191] width 11 height 11
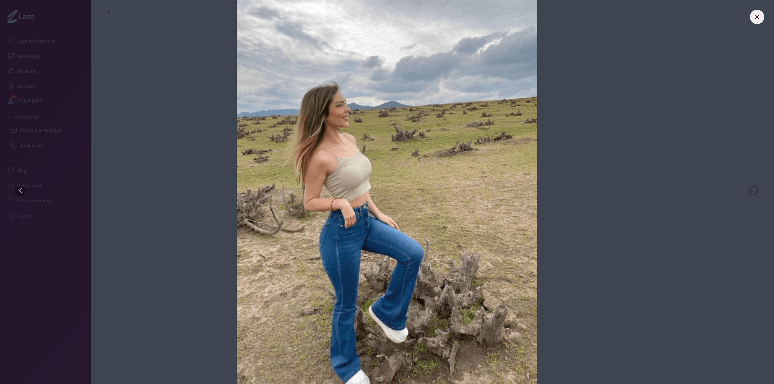
click at [755, 187] on img at bounding box center [387, 192] width 750 height 384
click at [756, 16] on icon at bounding box center [757, 17] width 4 height 4
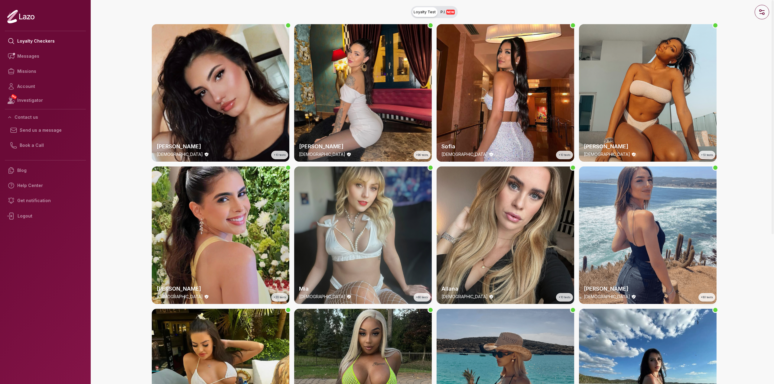
click at [763, 10] on icon "button" at bounding box center [761, 11] width 7 height 7
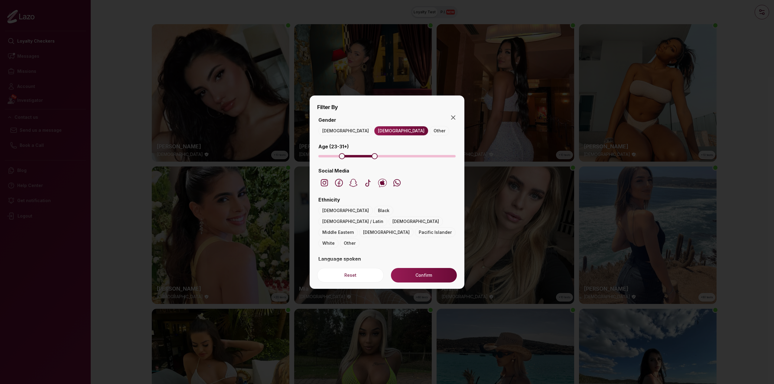
click at [336, 155] on span at bounding box center [386, 156] width 137 height 2
click at [394, 157] on span "Maximum" at bounding box center [391, 156] width 6 height 6
click at [414, 277] on button "Confirm (31)" at bounding box center [424, 275] width 66 height 15
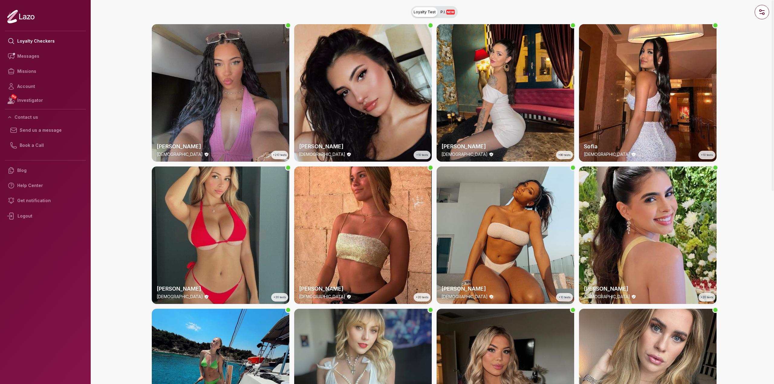
click at [213, 270] on div "[PERSON_NAME] [DEMOGRAPHIC_DATA] +20 tests" at bounding box center [221, 236] width 138 height 138
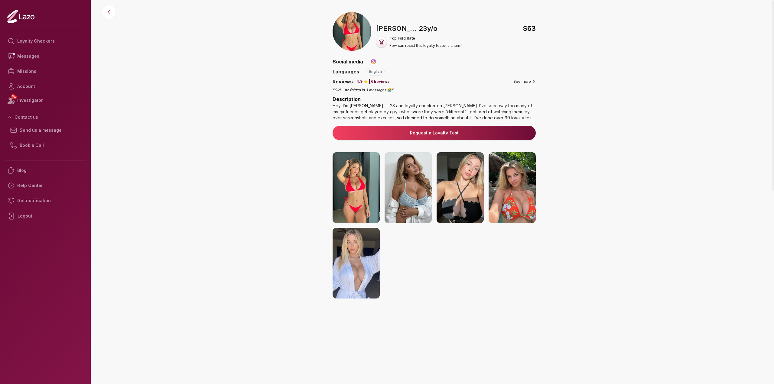
click at [346, 197] on img at bounding box center [356, 187] width 47 height 71
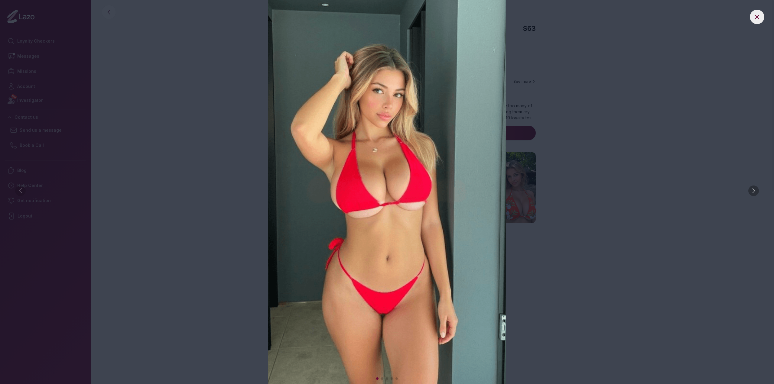
click at [754, 190] on div at bounding box center [753, 191] width 11 height 11
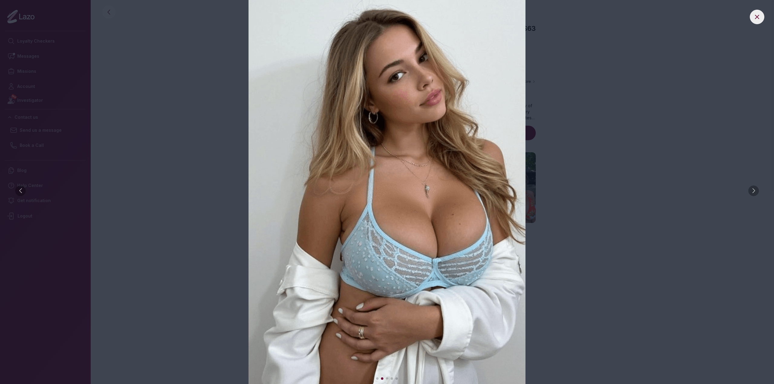
click at [754, 190] on div at bounding box center [753, 191] width 11 height 11
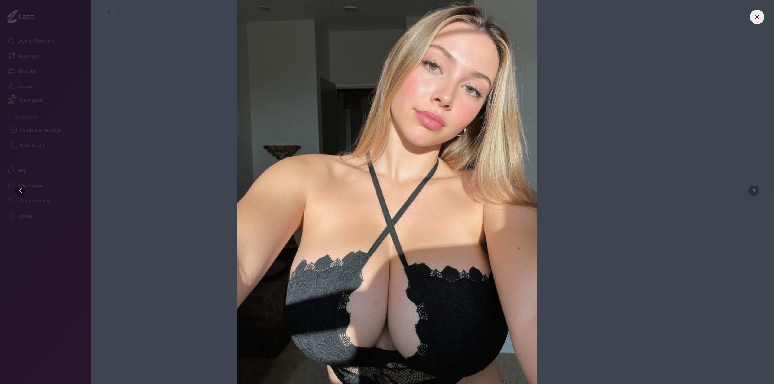
click at [754, 190] on div at bounding box center [753, 191] width 11 height 11
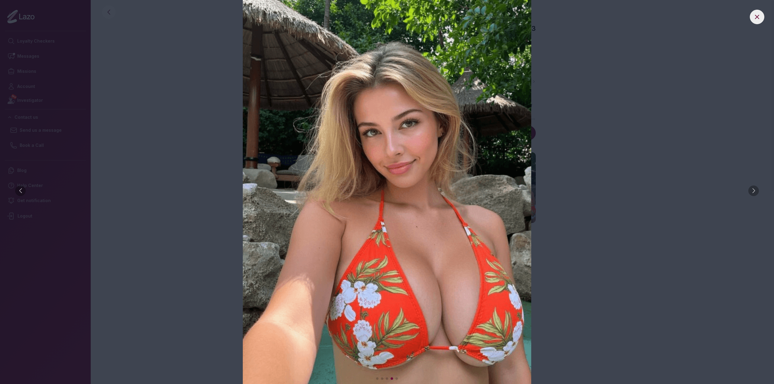
click at [754, 190] on div at bounding box center [753, 191] width 11 height 11
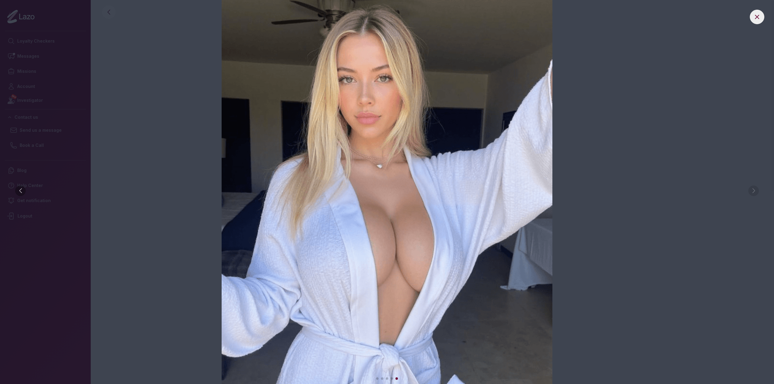
click at [754, 190] on img at bounding box center [387, 192] width 750 height 384
click at [759, 11] on button at bounding box center [757, 17] width 15 height 15
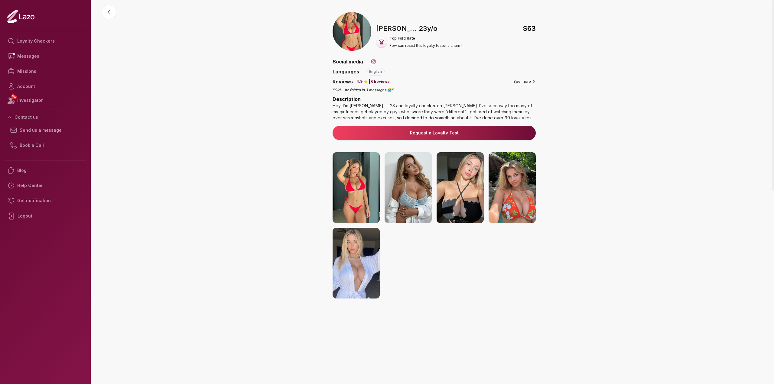
click at [521, 81] on button "See more" at bounding box center [524, 82] width 22 height 6
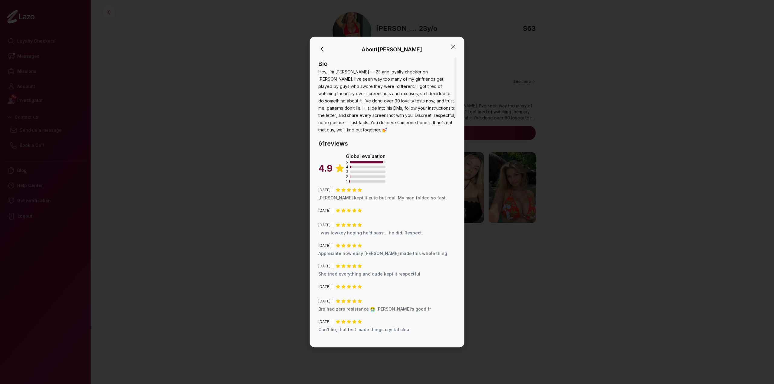
click at [411, 100] on span "Hey, I’m [PERSON_NAME] — 23 and loyalty checker on [PERSON_NAME]. I’ve seen way…" at bounding box center [386, 100] width 137 height 63
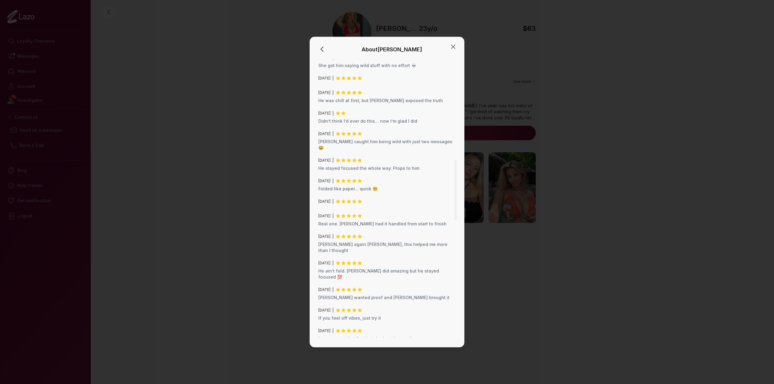
scroll to position [726, 0]
click at [261, 141] on div at bounding box center [387, 192] width 774 height 384
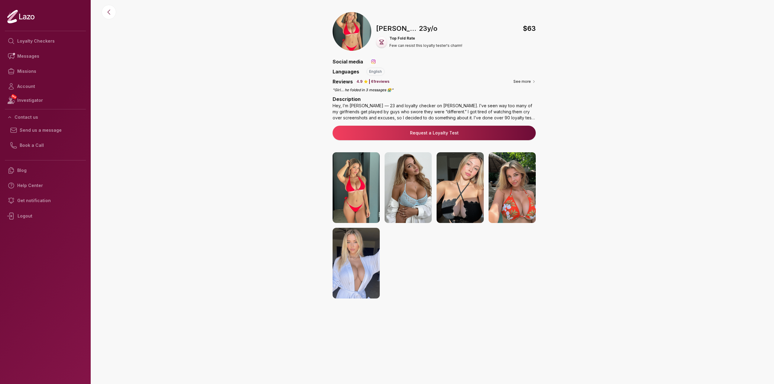
scroll to position [43, 0]
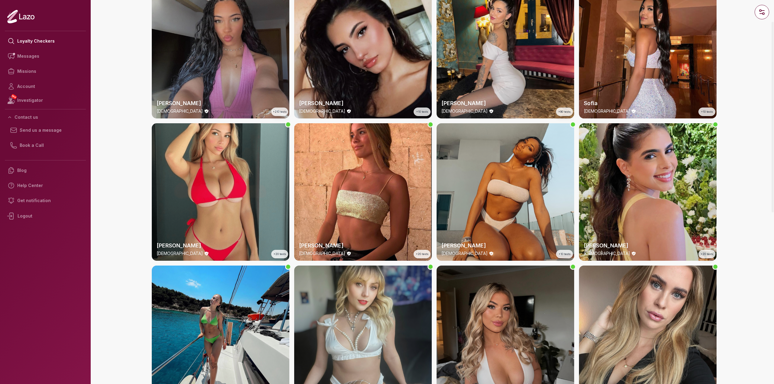
click at [191, 65] on div "[PERSON_NAME] [DEMOGRAPHIC_DATA] +210 tests" at bounding box center [221, 50] width 138 height 138
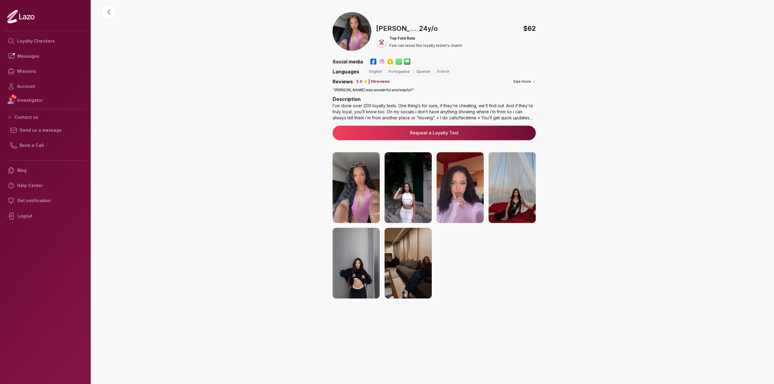
click at [337, 203] on img at bounding box center [356, 187] width 47 height 71
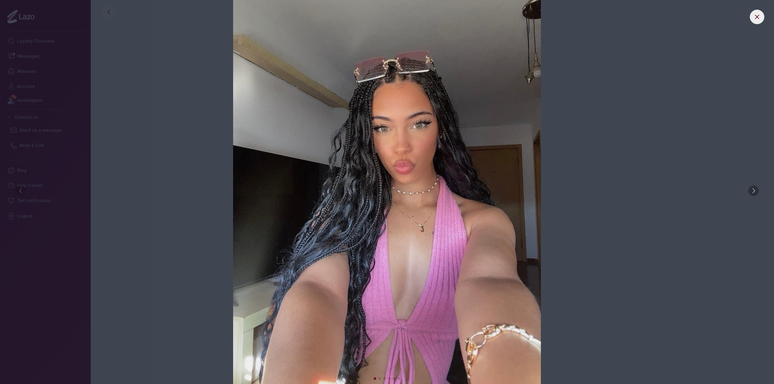
click at [755, 188] on div at bounding box center [753, 191] width 11 height 11
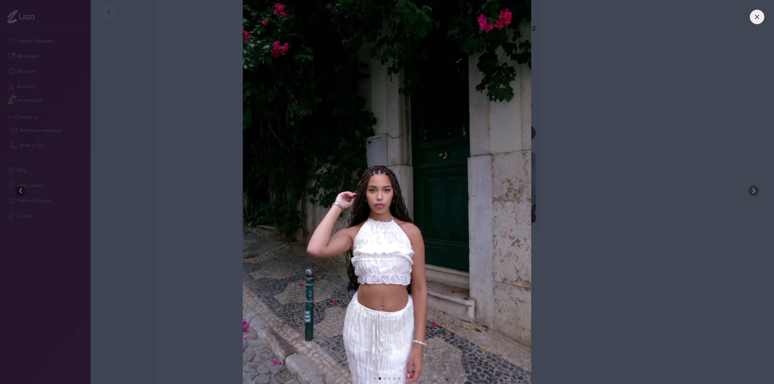
click at [756, 191] on div at bounding box center [753, 191] width 11 height 11
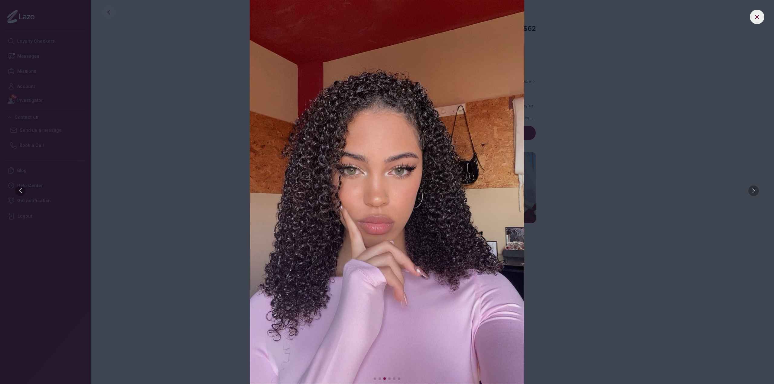
click at [756, 191] on div at bounding box center [753, 191] width 11 height 11
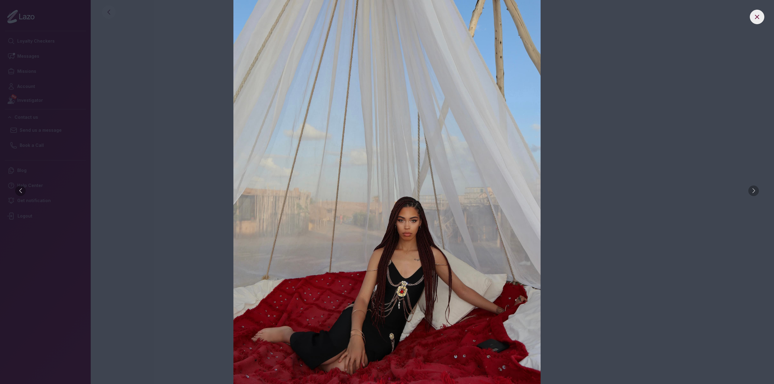
click at [756, 191] on div at bounding box center [753, 191] width 11 height 11
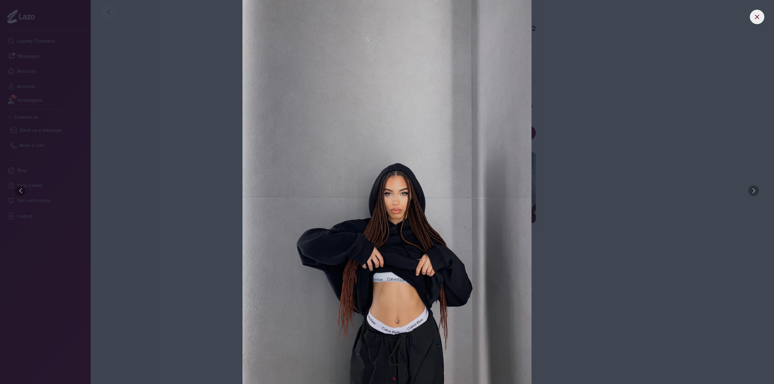
click at [755, 193] on div at bounding box center [753, 191] width 11 height 11
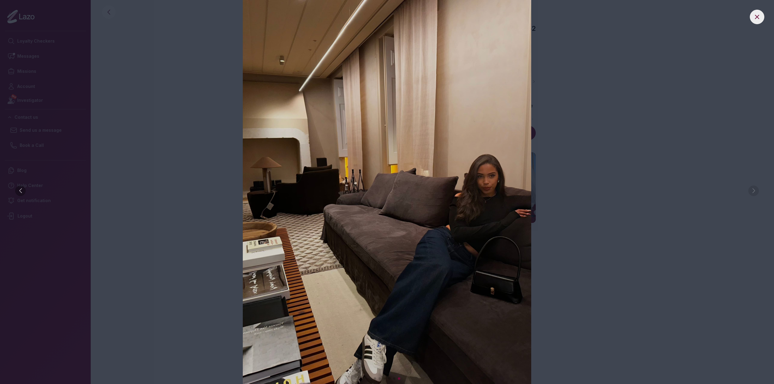
click at [755, 193] on img at bounding box center [387, 192] width 750 height 384
click at [757, 15] on icon at bounding box center [756, 16] width 7 height 7
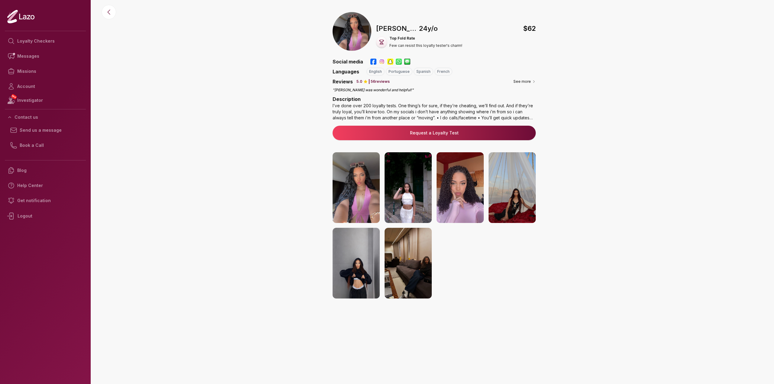
click at [218, 121] on div "🇵🇹 [PERSON_NAME] , [DEMOGRAPHIC_DATA] $ 62 Top Fold Rate Few can resist this lo…" at bounding box center [434, 178] width 680 height 333
click at [531, 83] on button "See more" at bounding box center [524, 82] width 22 height 6
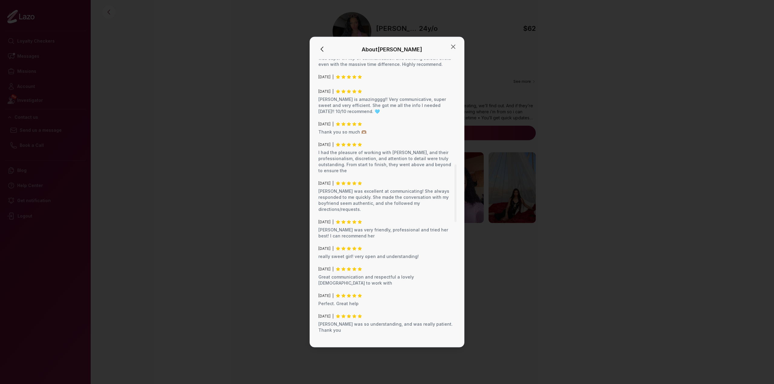
scroll to position [514, 0]
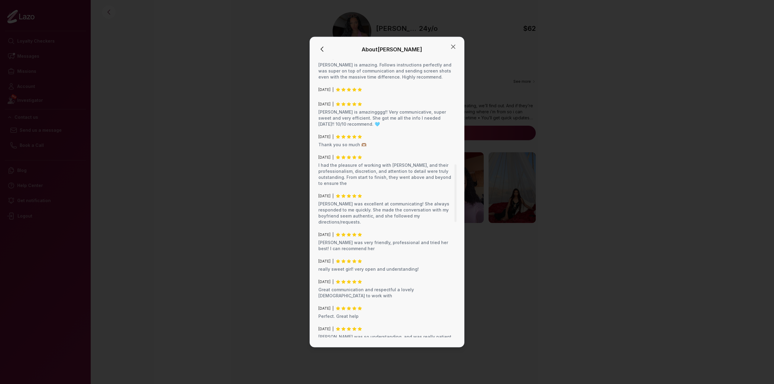
click at [242, 149] on div at bounding box center [387, 192] width 774 height 384
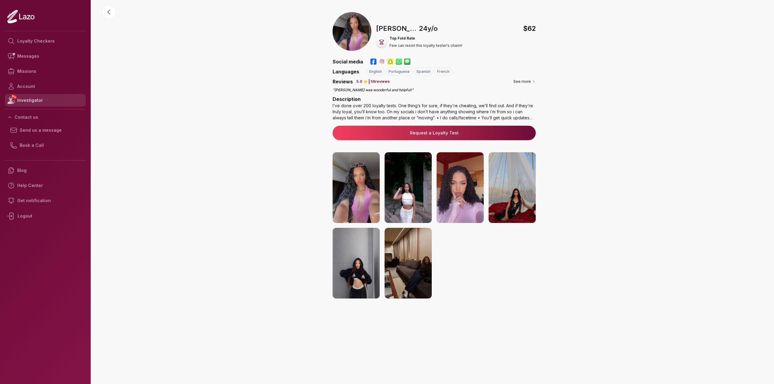
click at [34, 97] on link "NEW Investigator" at bounding box center [45, 100] width 81 height 13
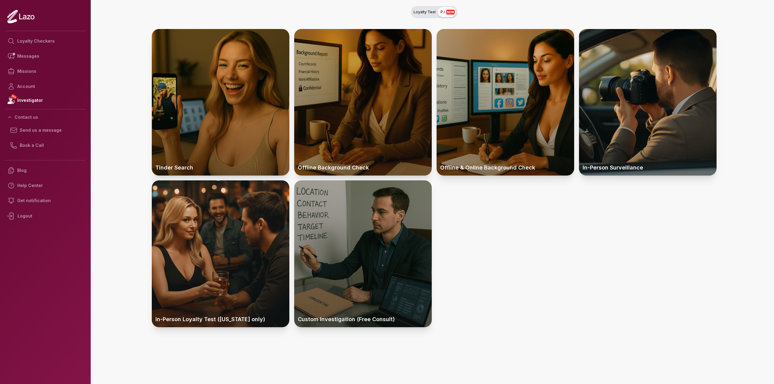
click at [334, 107] on div at bounding box center [363, 102] width 138 height 147
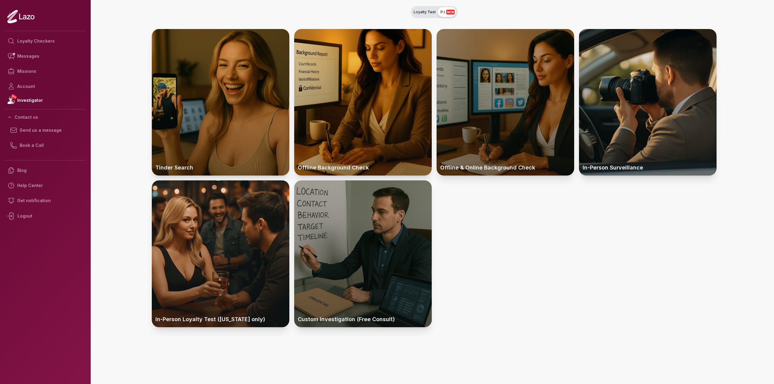
click at [500, 121] on div at bounding box center [506, 102] width 138 height 147
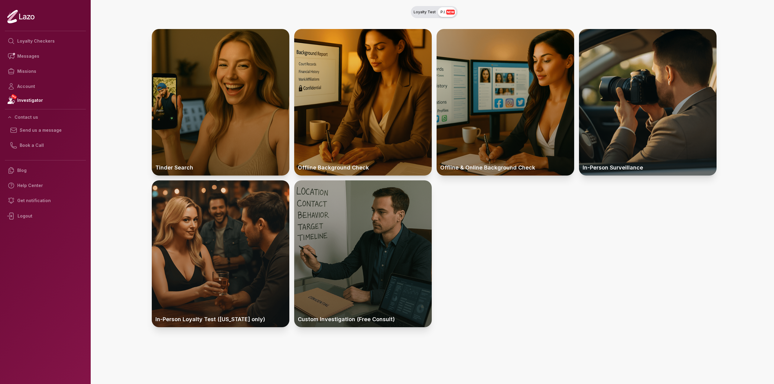
click at [119, 112] on main "Loyalty Test P.I. NEW Tinder Search Offline Background Check Offline & Online B…" at bounding box center [434, 192] width 680 height 384
